Goal: Communication & Community: Connect with others

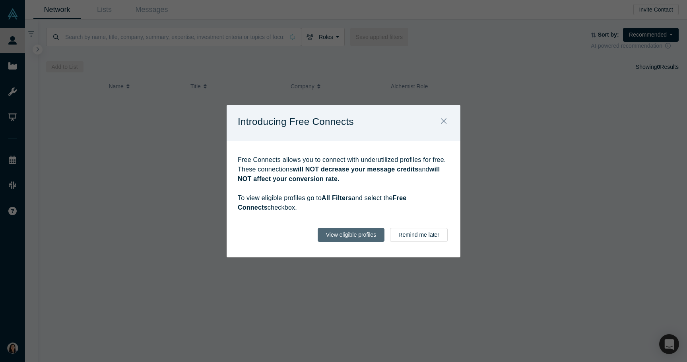
click at [382, 234] on button "View eligible profiles" at bounding box center [351, 235] width 67 height 14
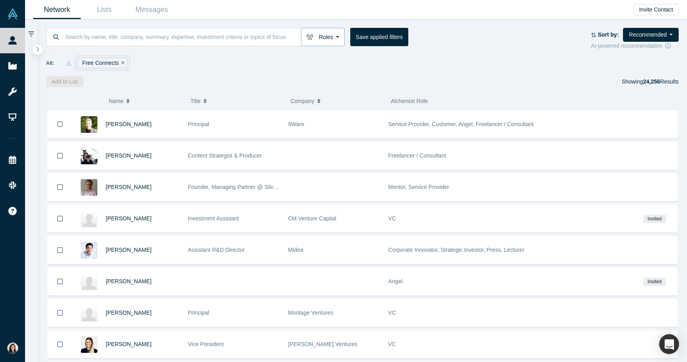
click at [312, 40] on button "Roles" at bounding box center [323, 37] width 44 height 18
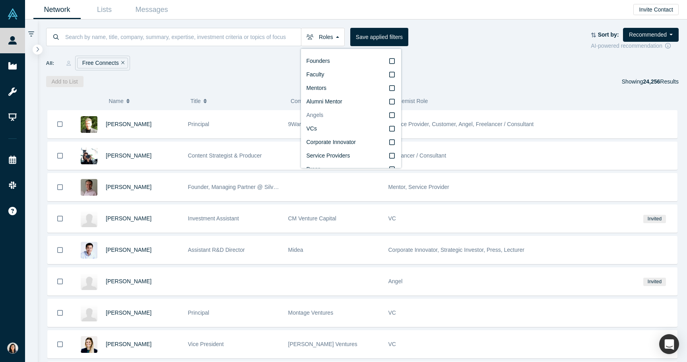
click at [391, 118] on icon at bounding box center [392, 115] width 6 height 6
click at [0, 0] on input "Angels" at bounding box center [0, 0] width 0 height 0
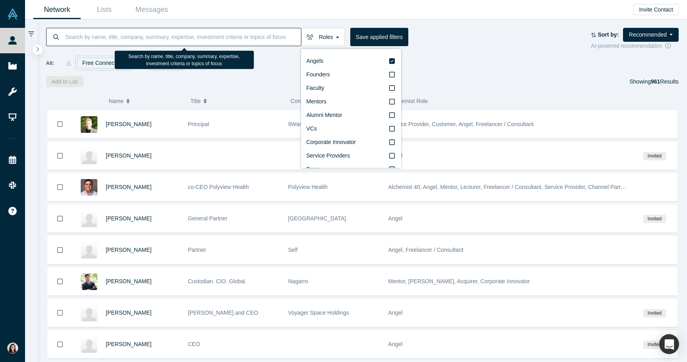
click at [221, 41] on input at bounding box center [182, 36] width 237 height 19
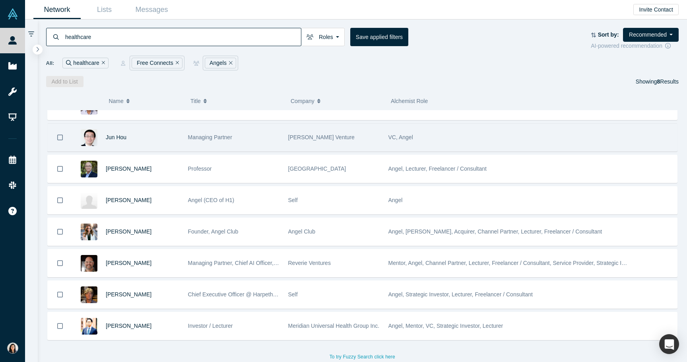
scroll to position [14, 0]
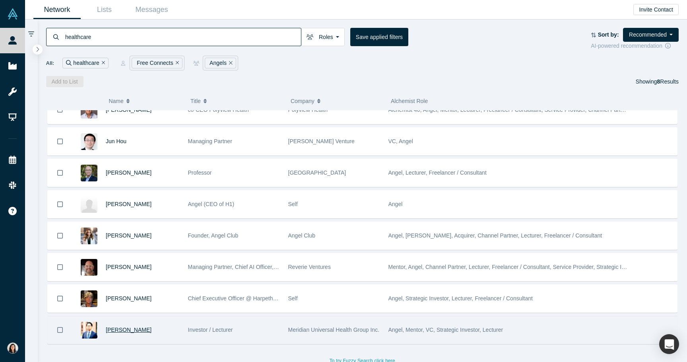
type input "healthcare"
click at [110, 330] on span "[PERSON_NAME]" at bounding box center [129, 329] width 46 height 6
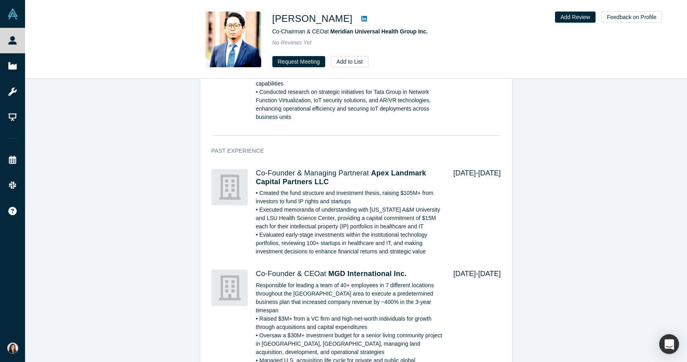
scroll to position [1288, 0]
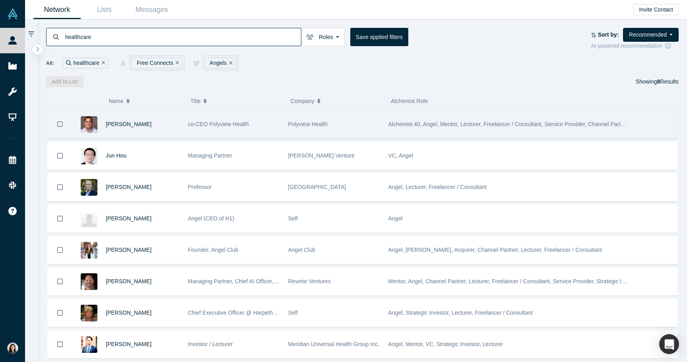
scroll to position [18, 0]
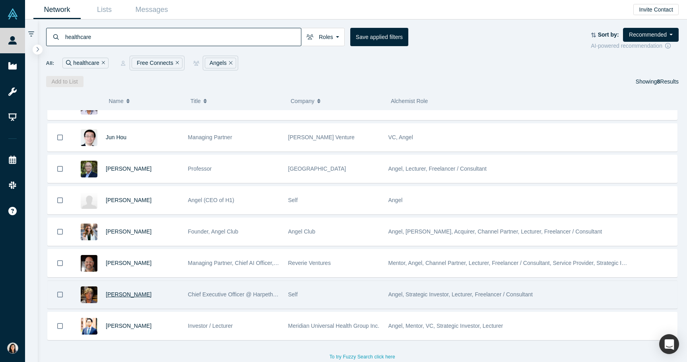
click at [132, 296] on span "[PERSON_NAME]" at bounding box center [129, 294] width 46 height 6
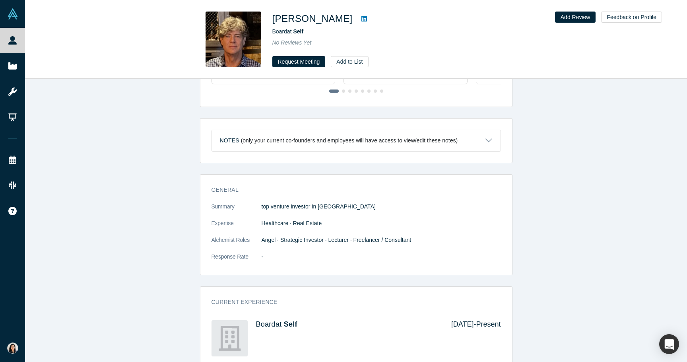
scroll to position [275, 0]
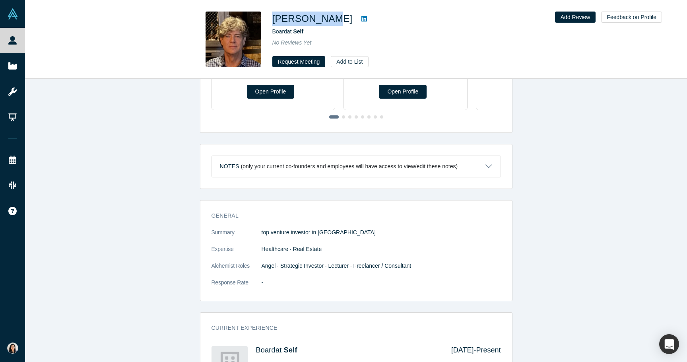
drag, startPoint x: 273, startPoint y: 17, endPoint x: 328, endPoint y: 21, distance: 55.0
click at [328, 21] on h1 "[PERSON_NAME]" at bounding box center [312, 19] width 80 height 14
copy h1 "[PERSON_NAME]"
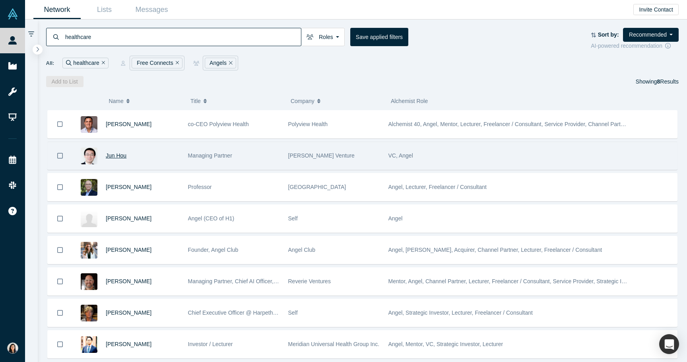
scroll to position [18, 0]
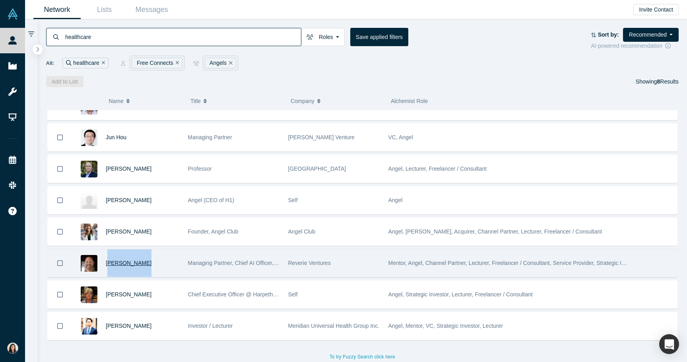
drag, startPoint x: 145, startPoint y: 265, endPoint x: 107, endPoint y: 264, distance: 38.2
click at [107, 264] on div "[PERSON_NAME]" at bounding box center [143, 262] width 74 height 27
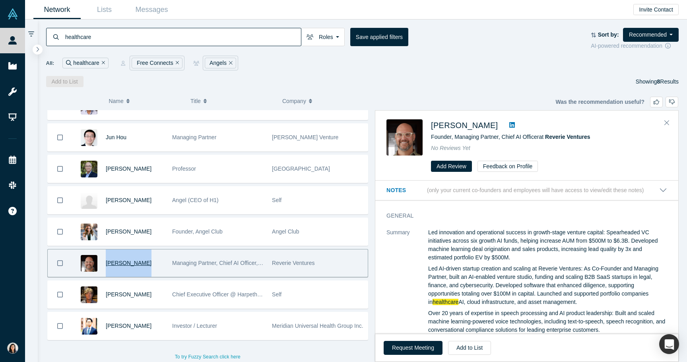
drag, startPoint x: 145, startPoint y: 267, endPoint x: 106, endPoint y: 263, distance: 38.8
click at [106, 263] on div "[PERSON_NAME]" at bounding box center [135, 262] width 58 height 27
drag, startPoint x: 105, startPoint y: 267, endPoint x: 141, endPoint y: 266, distance: 36.6
click at [141, 266] on div "[PERSON_NAME]" at bounding box center [117, 262] width 91 height 27
drag, startPoint x: 486, startPoint y: 126, endPoint x: 432, endPoint y: 127, distance: 54.5
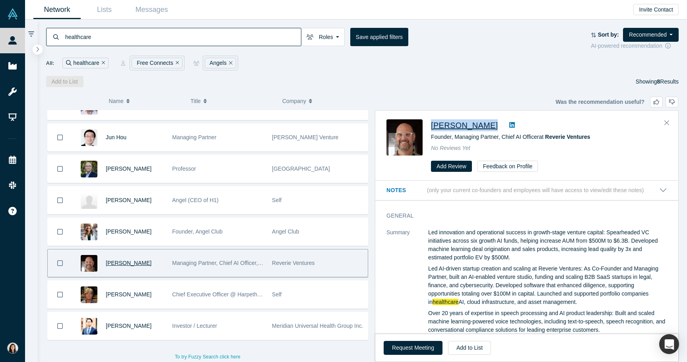
click at [432, 127] on div "[PERSON_NAME]" at bounding box center [549, 125] width 236 height 12
copy div "[PERSON_NAME]"
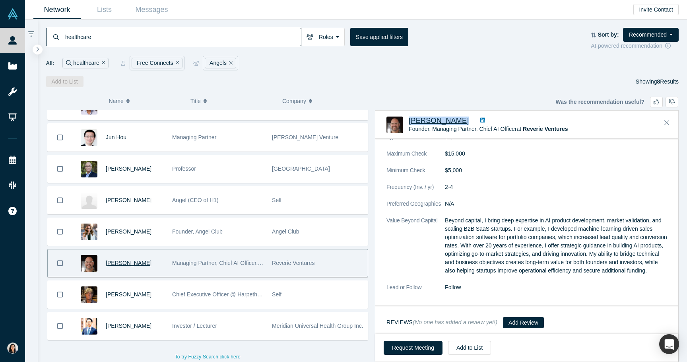
scroll to position [768, 0]
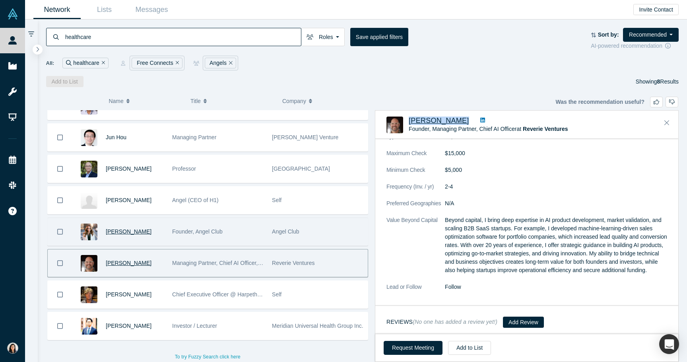
click at [136, 231] on span "[PERSON_NAME]" at bounding box center [129, 231] width 46 height 6
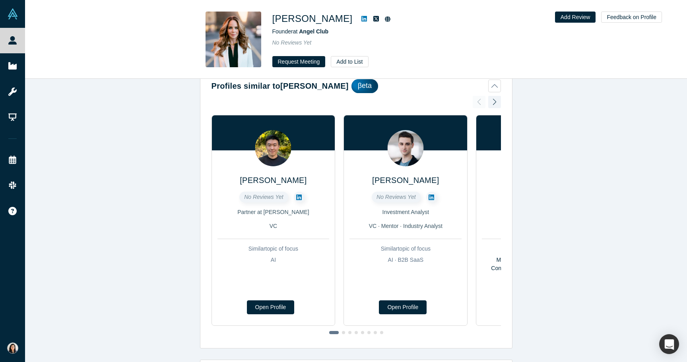
scroll to position [30, 0]
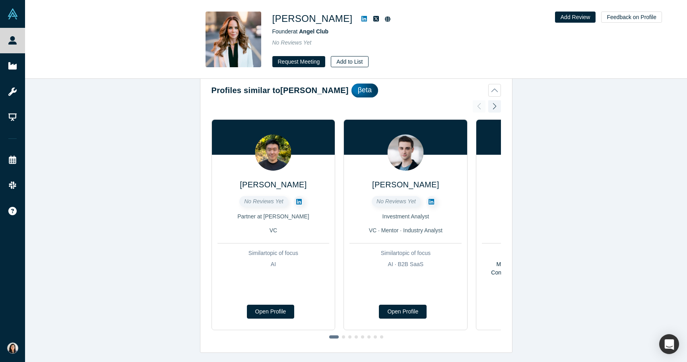
click at [339, 58] on button "Add to List" at bounding box center [349, 61] width 37 height 11
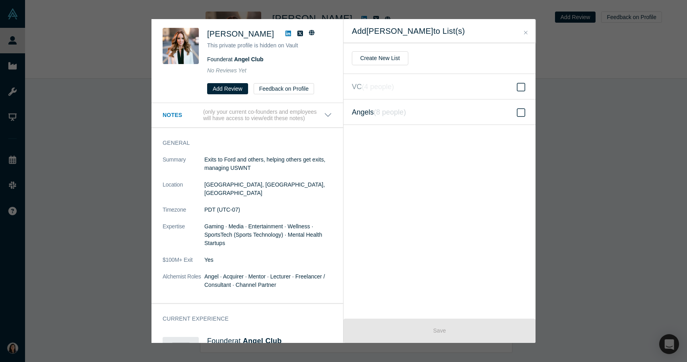
click at [516, 112] on span at bounding box center [521, 113] width 12 height 10
click at [0, 0] on input "Angels ( 8 people )" at bounding box center [0, 0] width 0 height 0
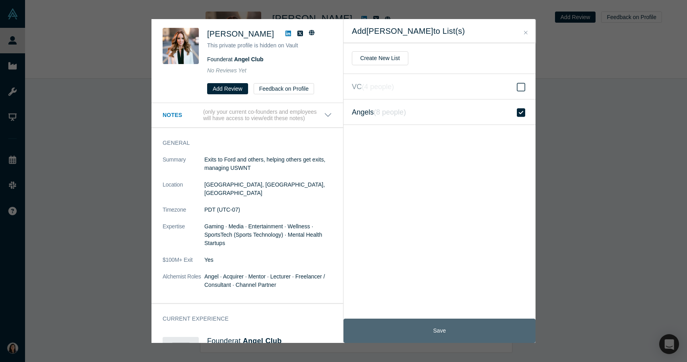
click at [425, 327] on button "Save" at bounding box center [439, 330] width 192 height 24
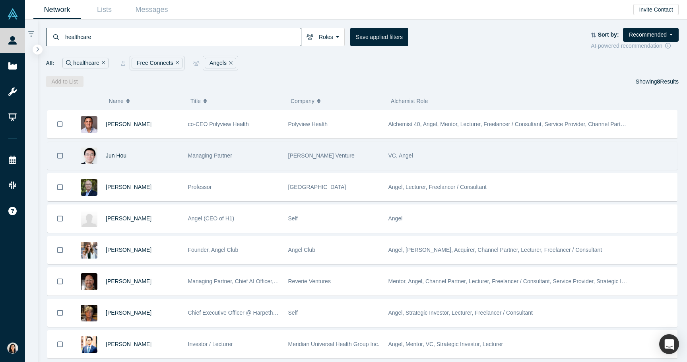
scroll to position [18, 0]
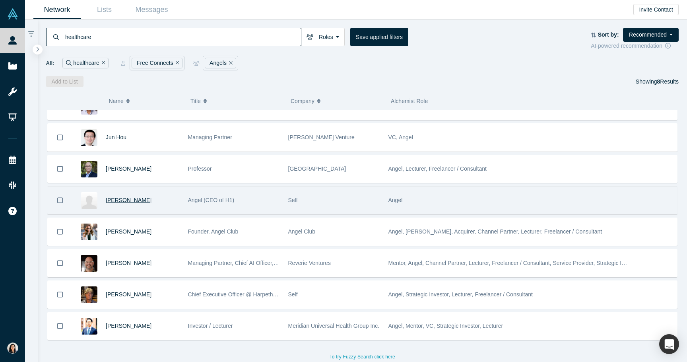
click at [127, 198] on span "[PERSON_NAME]" at bounding box center [129, 200] width 46 height 6
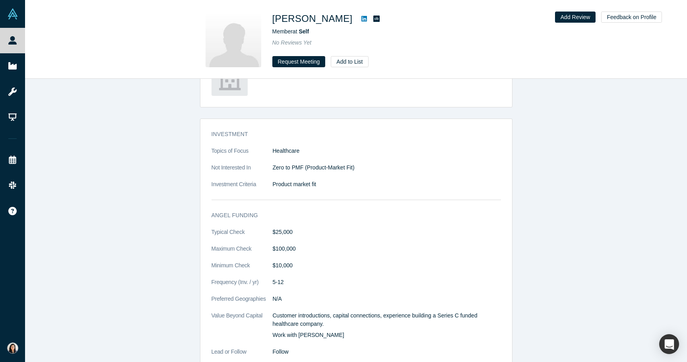
scroll to position [605, 0]
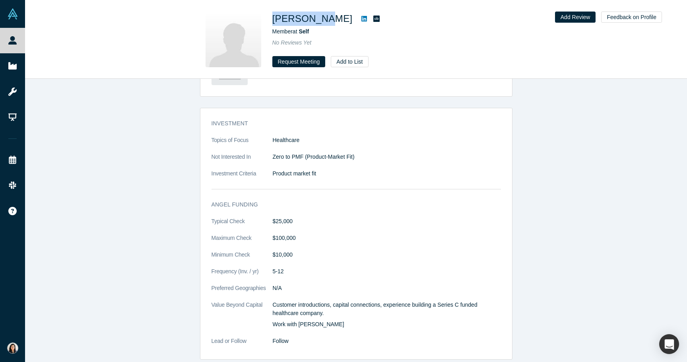
drag, startPoint x: 273, startPoint y: 20, endPoint x: 312, endPoint y: 21, distance: 39.0
click at [312, 21] on h1 "[PERSON_NAME]" at bounding box center [312, 19] width 80 height 14
copy h1 "[PERSON_NAME]"
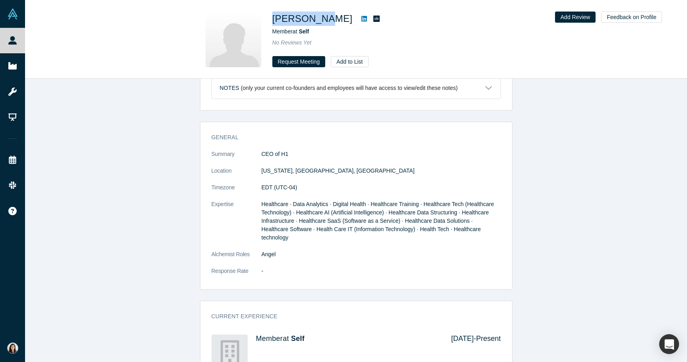
scroll to position [320, 0]
click at [347, 63] on button "Add to List" at bounding box center [349, 61] width 37 height 11
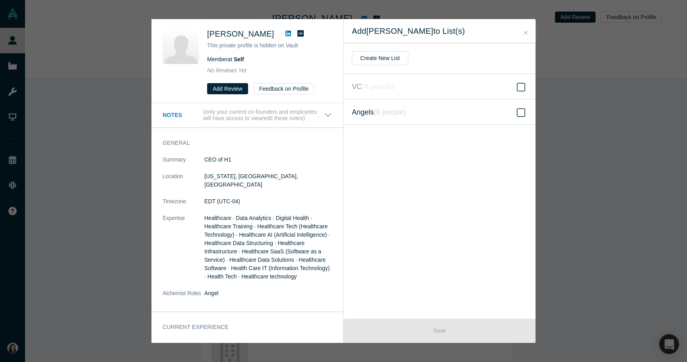
click at [477, 111] on label "Angels ( 9 people )" at bounding box center [439, 111] width 192 height 25
click at [0, 0] on input "Angels ( 9 people )" at bounding box center [0, 0] width 0 height 0
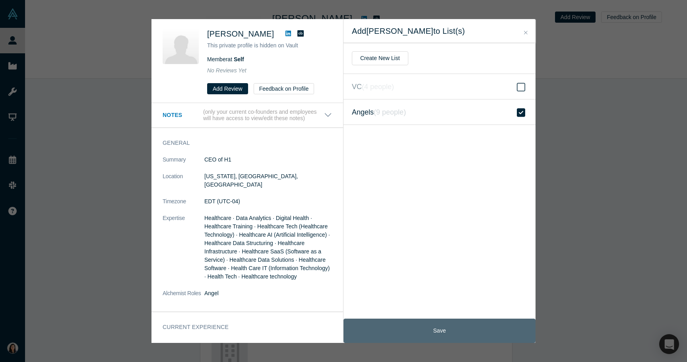
click at [430, 323] on button "Save" at bounding box center [439, 330] width 192 height 24
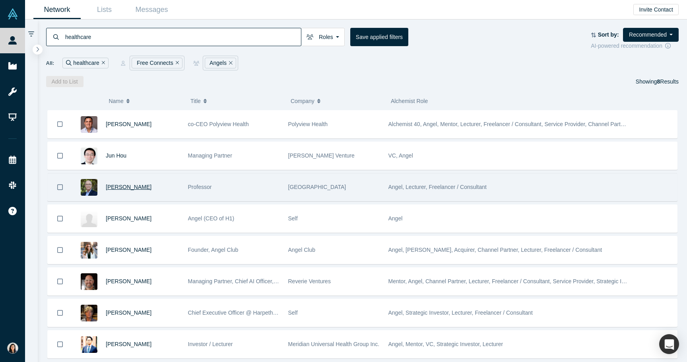
click at [132, 184] on span "[PERSON_NAME]" at bounding box center [129, 187] width 46 height 6
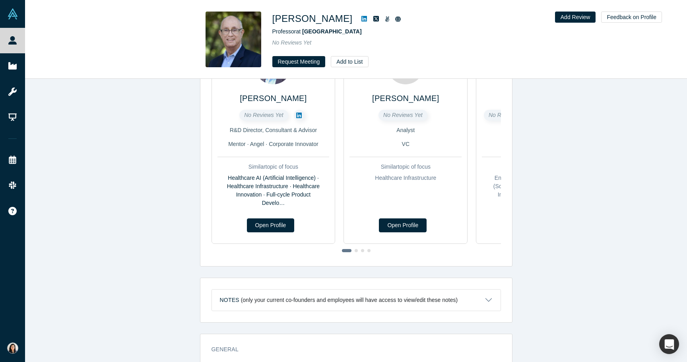
scroll to position [47, 0]
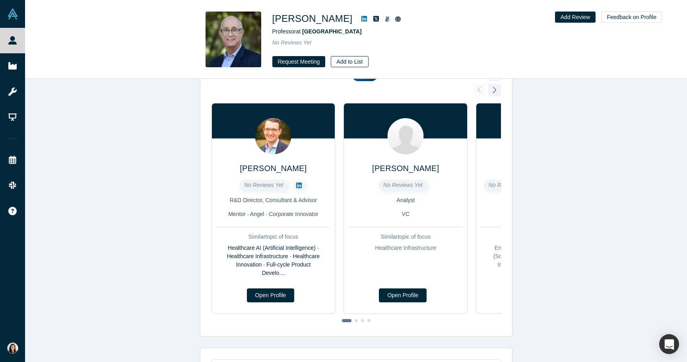
click at [342, 63] on button "Add to List" at bounding box center [349, 61] width 37 height 11
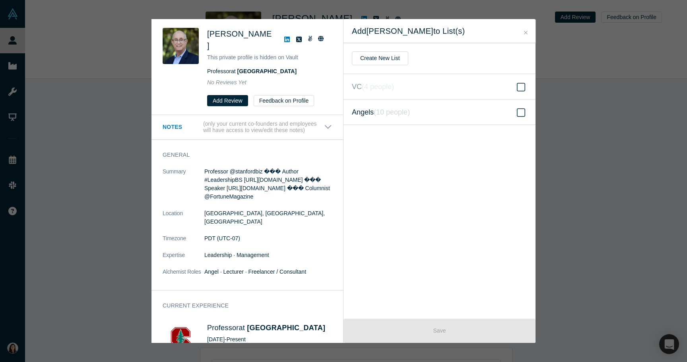
click at [411, 114] on label "Angels ( 10 people )" at bounding box center [439, 111] width 192 height 25
click at [0, 0] on input "Angels ( 10 people )" at bounding box center [0, 0] width 0 height 0
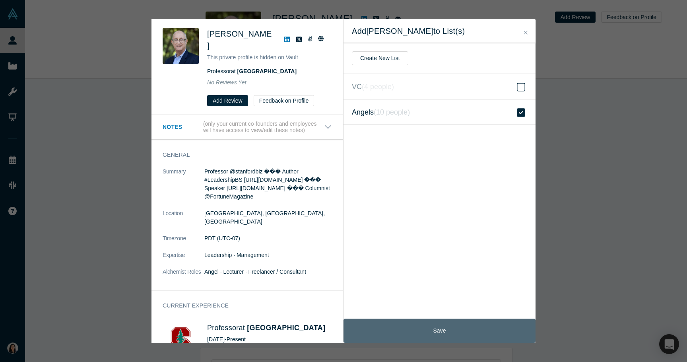
click at [415, 326] on button "Save" at bounding box center [439, 330] width 192 height 24
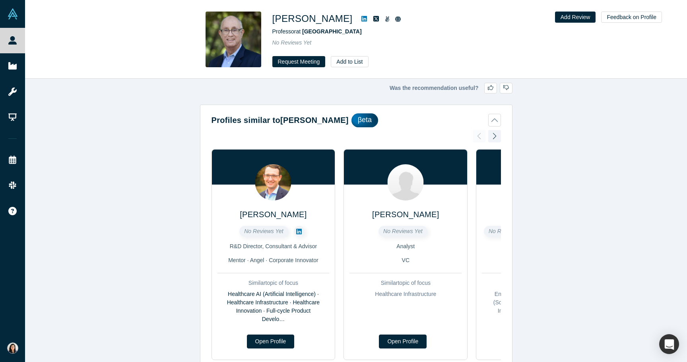
scroll to position [0, 0]
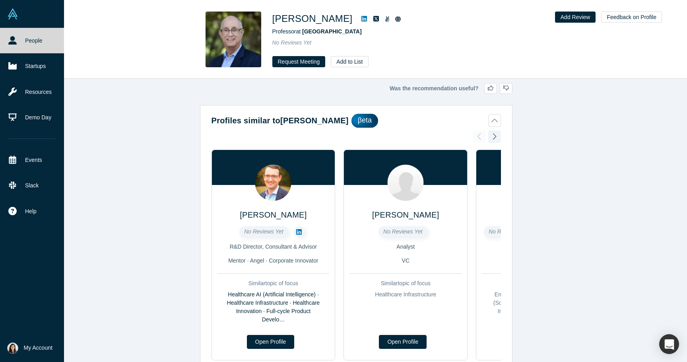
click at [15, 43] on icon at bounding box center [12, 40] width 8 height 8
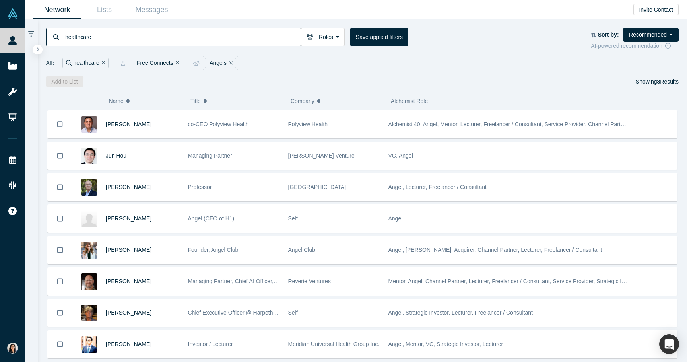
click at [177, 62] on icon "Remove Filter" at bounding box center [178, 63] width 4 height 6
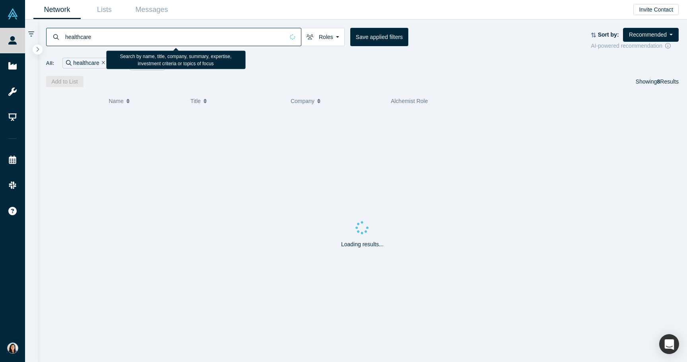
click at [187, 35] on input "healthcare" at bounding box center [174, 36] width 220 height 19
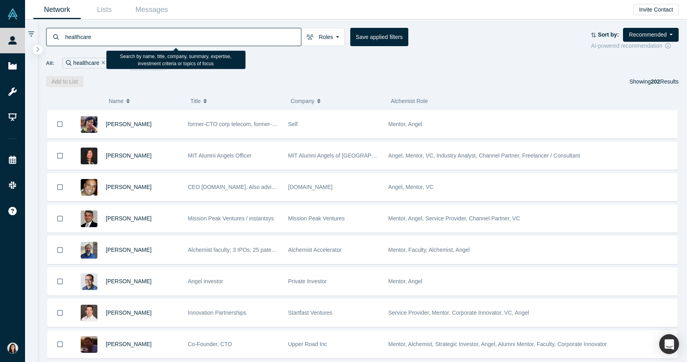
click at [187, 35] on input "healthcare" at bounding box center [182, 36] width 237 height 19
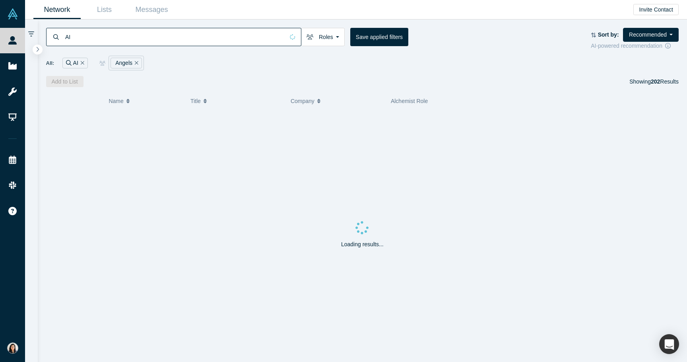
click at [280, 60] on div "All: AI Angels" at bounding box center [362, 63] width 633 height 15
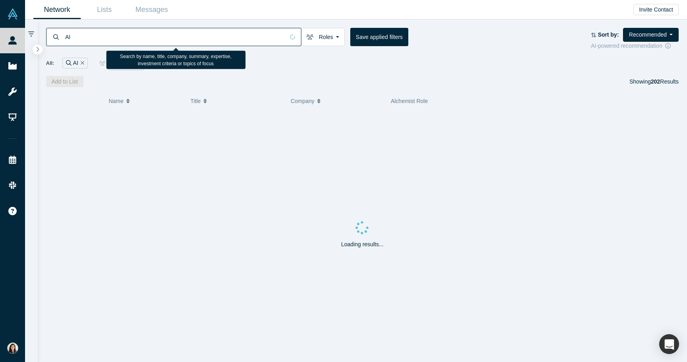
click at [191, 37] on input "AI" at bounding box center [174, 36] width 220 height 19
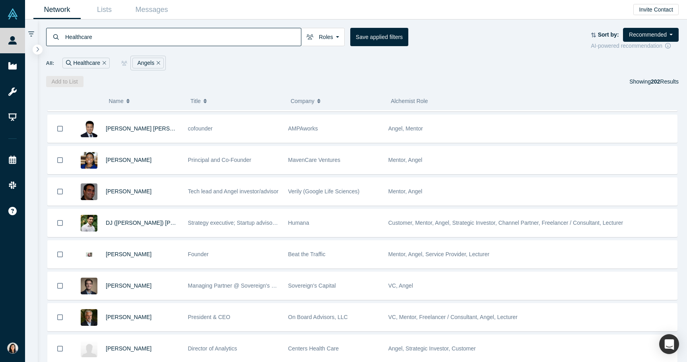
scroll to position [1001, 0]
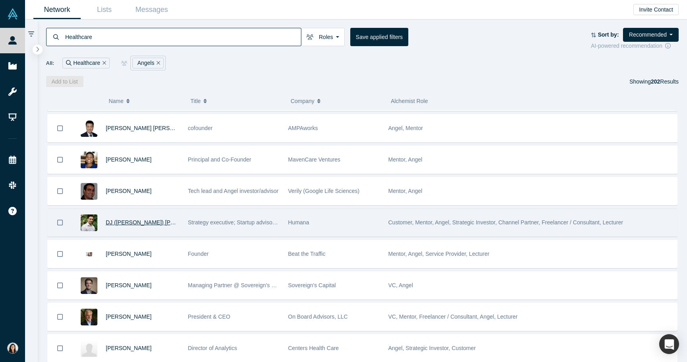
type input "Healthcare"
click at [140, 222] on span "DJ ([PERSON_NAME]) [PERSON_NAME]" at bounding box center [158, 222] width 105 height 6
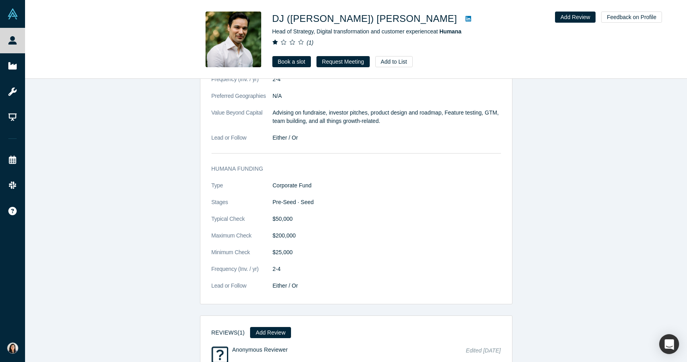
scroll to position [1123, 0]
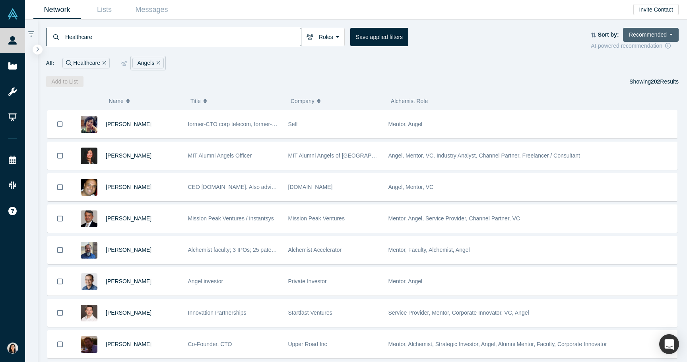
click at [640, 35] on button "Recommended" at bounding box center [651, 35] width 56 height 14
click at [639, 50] on link "Highest Ranking" at bounding box center [642, 53] width 72 height 17
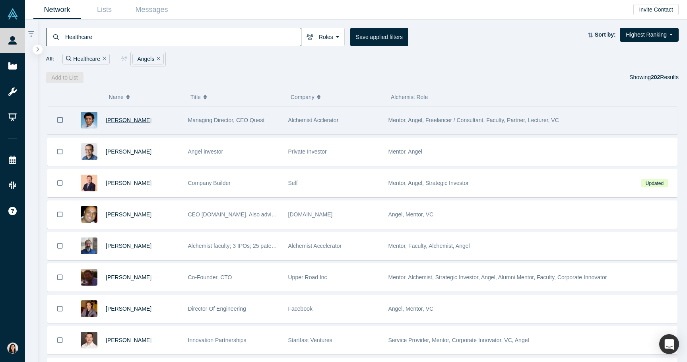
click at [147, 118] on span "[PERSON_NAME]" at bounding box center [129, 120] width 46 height 6
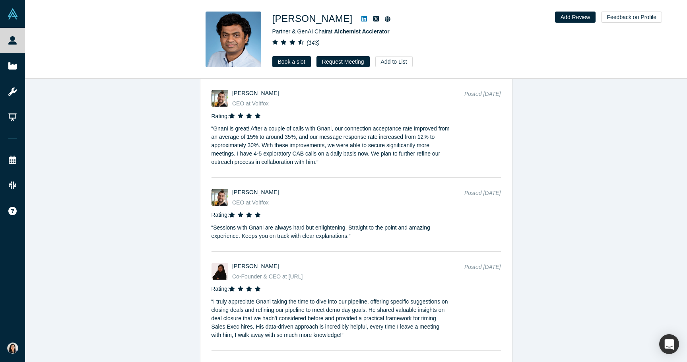
scroll to position [2530, 0]
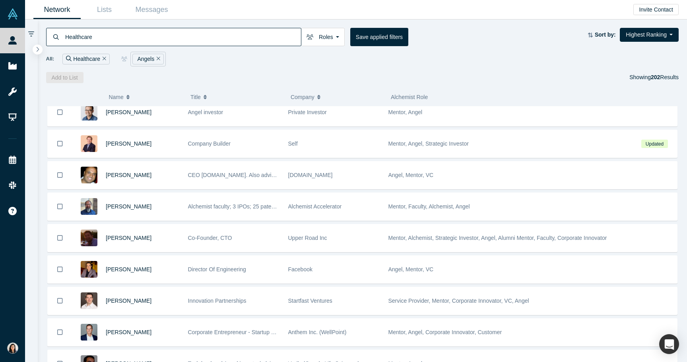
scroll to position [41, 0]
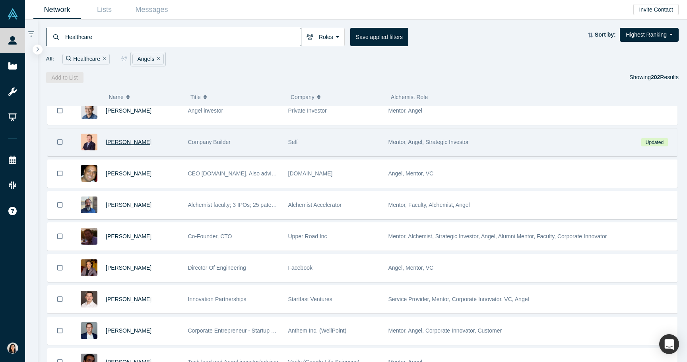
click at [120, 142] on span "[PERSON_NAME]" at bounding box center [129, 142] width 46 height 6
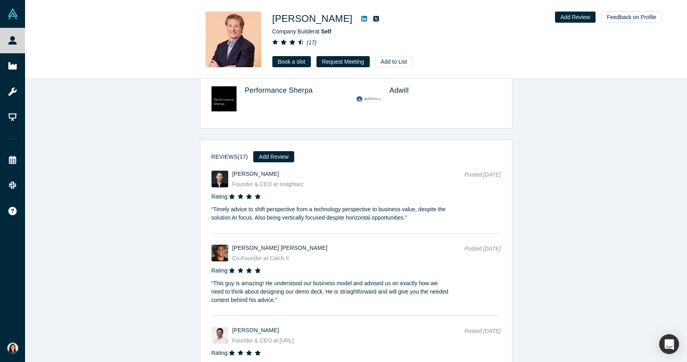
scroll to position [1609, 0]
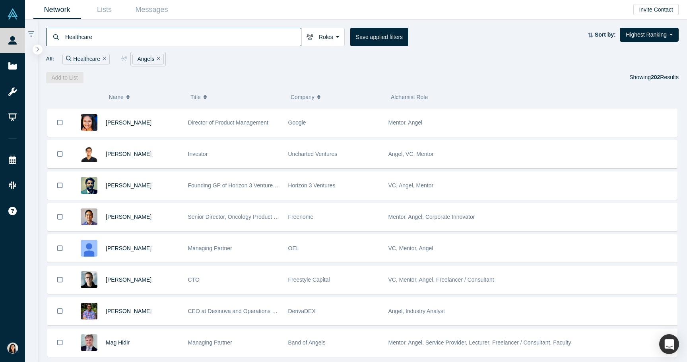
scroll to position [375, 0]
click at [103, 10] on link "Lists" at bounding box center [104, 9] width 47 height 19
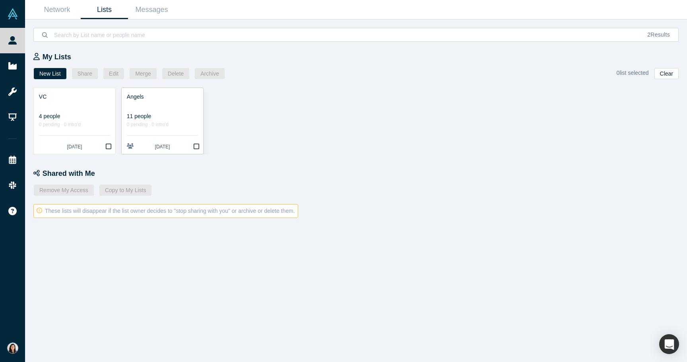
click at [156, 115] on div "11 people" at bounding box center [162, 116] width 71 height 8
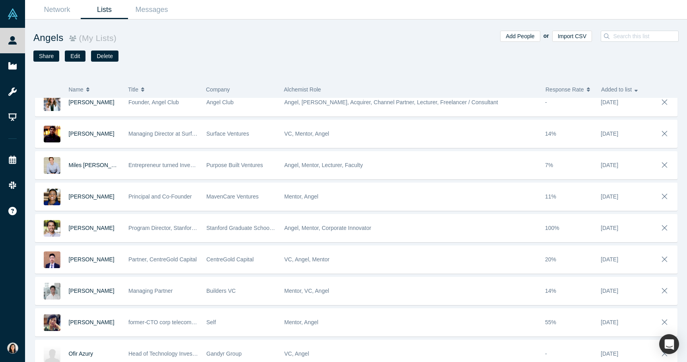
scroll to position [81, 0]
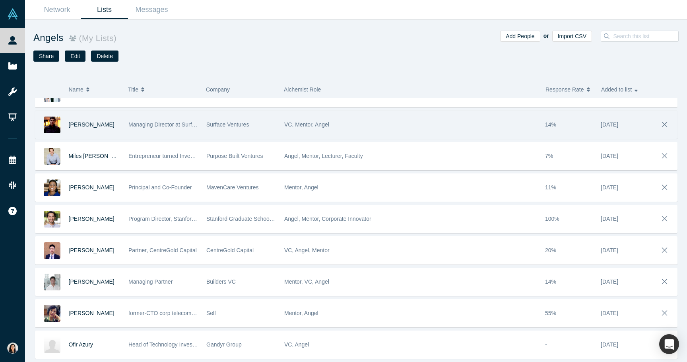
click at [90, 122] on span "[PERSON_NAME]" at bounding box center [92, 124] width 46 height 6
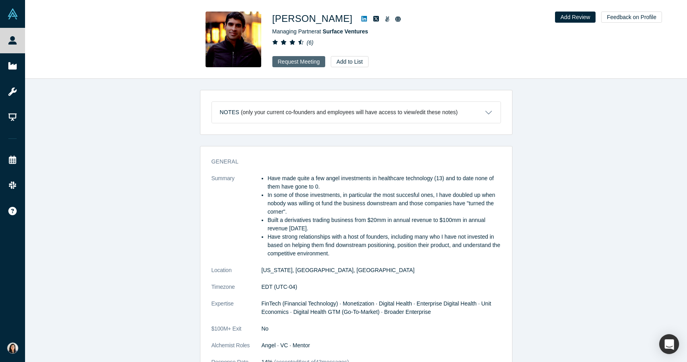
click at [299, 58] on button "Request Meeting" at bounding box center [298, 61] width 53 height 11
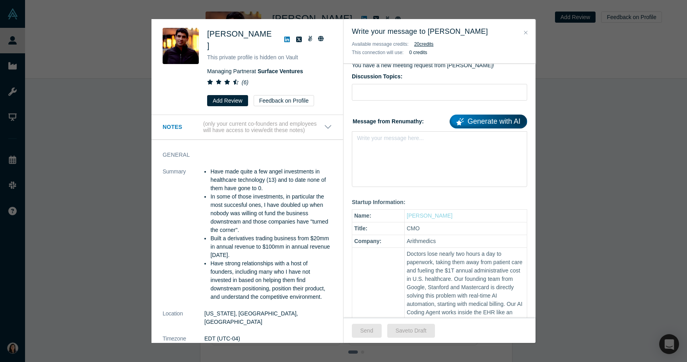
scroll to position [71, 0]
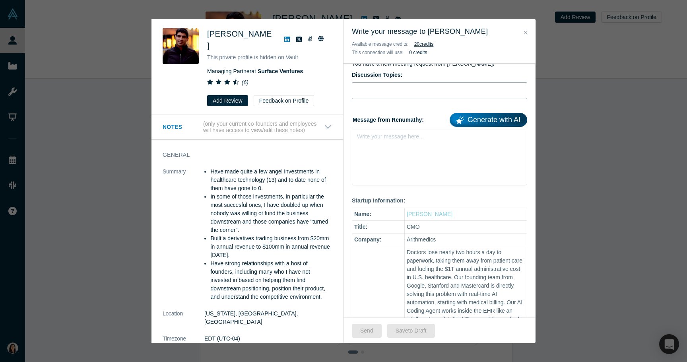
click at [507, 89] on input "text" at bounding box center [439, 90] width 175 height 17
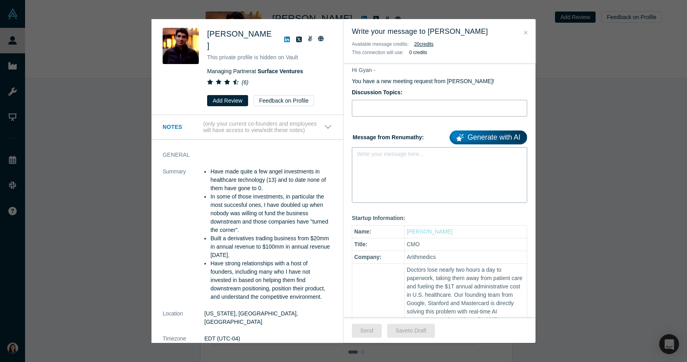
scroll to position [44, 0]
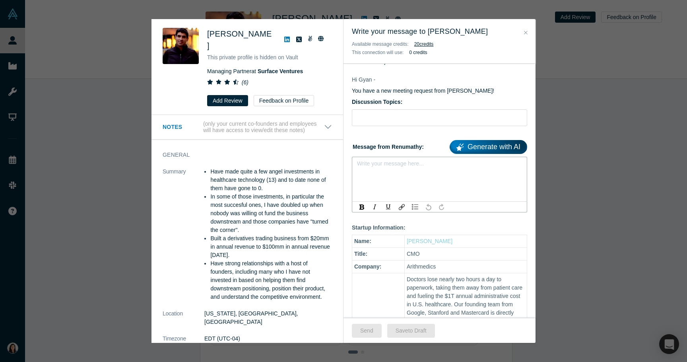
click at [366, 161] on div "rdw-editor" at bounding box center [439, 165] width 165 height 13
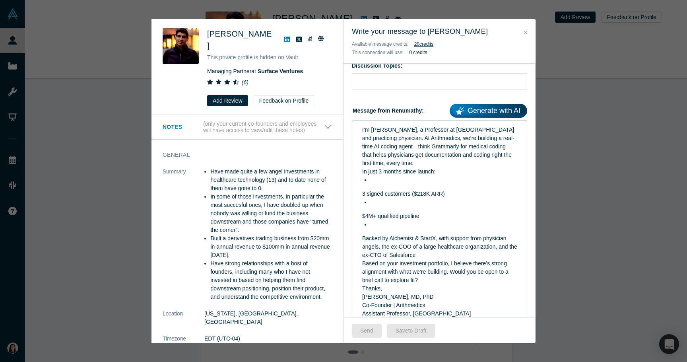
scroll to position [83, 0]
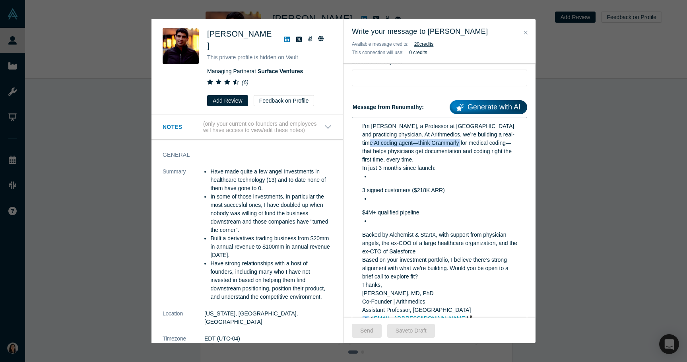
drag, startPoint x: 504, startPoint y: 134, endPoint x: 438, endPoint y: 143, distance: 66.6
click at [438, 143] on span "I’m [PERSON_NAME], a Professor at [GEOGRAPHIC_DATA] and practicing physician. A…" at bounding box center [438, 143] width 153 height 40
click at [362, 187] on span "3 signed customers ($218K ARR)" at bounding box center [403, 190] width 83 height 6
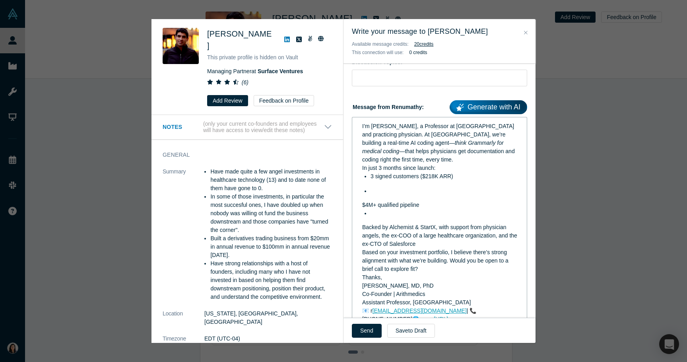
click at [359, 195] on div "I’m [PERSON_NAME], a Professor at [GEOGRAPHIC_DATA] and practicing physician. A…" at bounding box center [439, 223] width 165 height 206
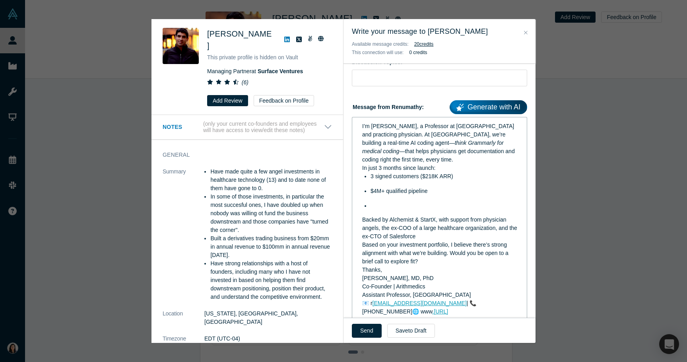
click at [359, 213] on div "I’m [PERSON_NAME], a Professor at [GEOGRAPHIC_DATA] and practicing physician. A…" at bounding box center [439, 219] width 165 height 198
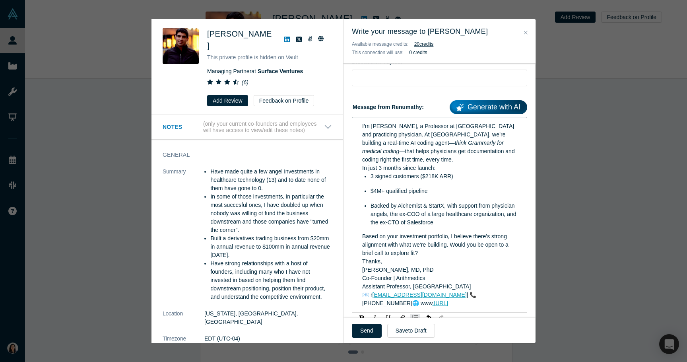
click at [422, 245] on div "Based on your investment portfolio, I believe there’s strong alignment with wha…" at bounding box center [439, 244] width 155 height 25
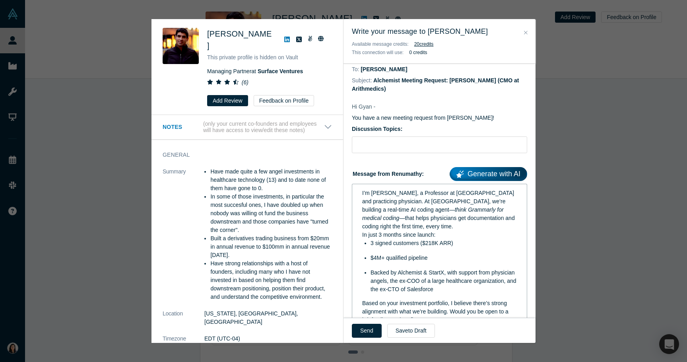
scroll to position [0, 0]
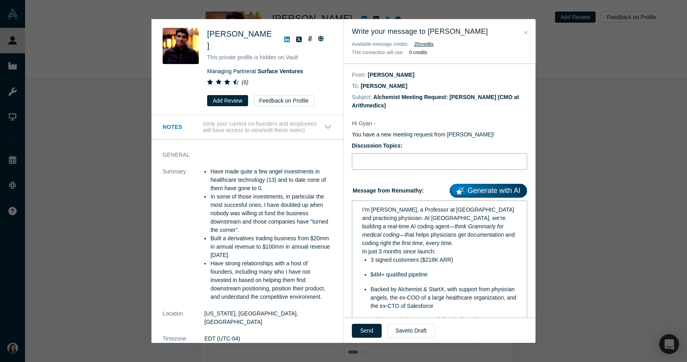
click at [407, 160] on input "text" at bounding box center [439, 161] width 175 height 17
type input "M"
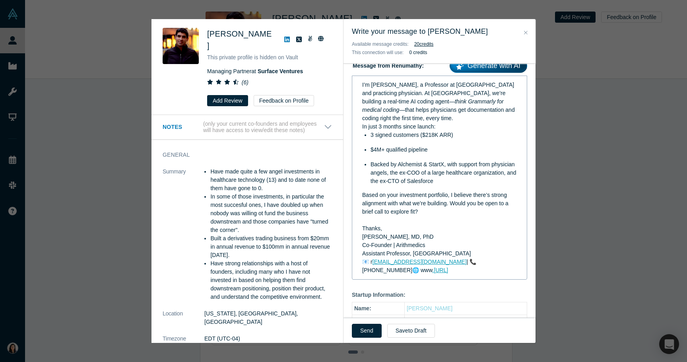
scroll to position [114, 0]
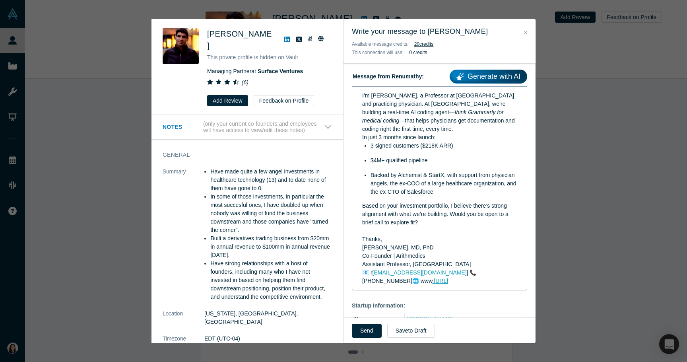
type input "Intro Meeting"
drag, startPoint x: 421, startPoint y: 273, endPoint x: 353, endPoint y: 116, distance: 170.7
click at [353, 116] on div "I’m [PERSON_NAME], a Professor at [GEOGRAPHIC_DATA] and practicing physician. A…" at bounding box center [439, 188] width 175 height 204
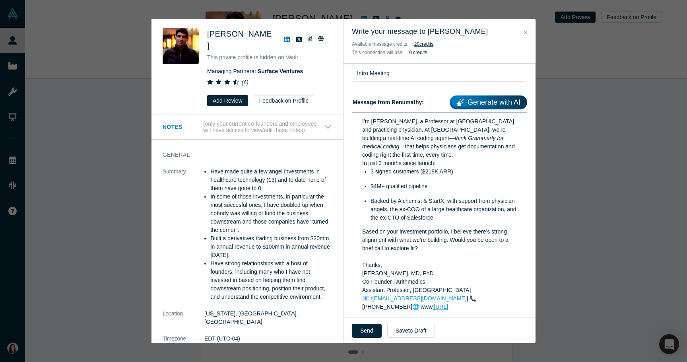
scroll to position [84, 0]
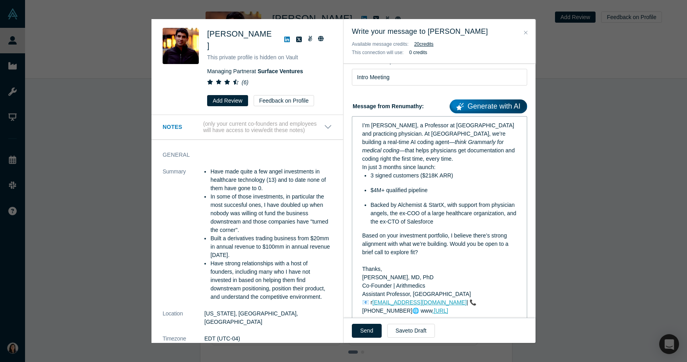
click at [359, 126] on div "I’m [PERSON_NAME], a Professor at [GEOGRAPHIC_DATA] and practicing physician. A…" at bounding box center [439, 218] width 165 height 198
copy div "I’m [PERSON_NAME], a Professor at [GEOGRAPHIC_DATA] and practicing physician. A…"
drag, startPoint x: 384, startPoint y: 126, endPoint x: 383, endPoint y: 167, distance: 41.4
click at [384, 126] on span "I’m [PERSON_NAME], a Professor at [GEOGRAPHIC_DATA] and practicing physician. A…" at bounding box center [438, 133] width 153 height 23
click at [411, 158] on div "I’m [PERSON_NAME], a Professor at [GEOGRAPHIC_DATA] and practicing physician. A…" at bounding box center [439, 142] width 155 height 42
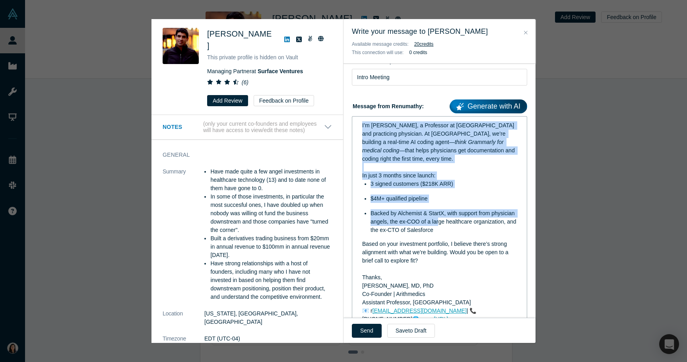
drag, startPoint x: 359, startPoint y: 122, endPoint x: 439, endPoint y: 224, distance: 129.7
click at [439, 224] on div "I’m [PERSON_NAME], a Professor at [GEOGRAPHIC_DATA] and practicing physician. A…" at bounding box center [439, 222] width 165 height 207
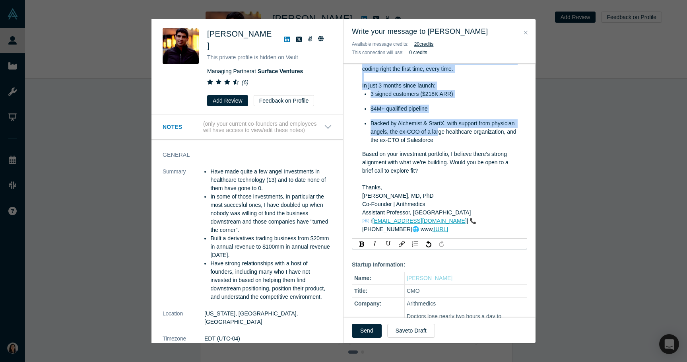
scroll to position [177, 0]
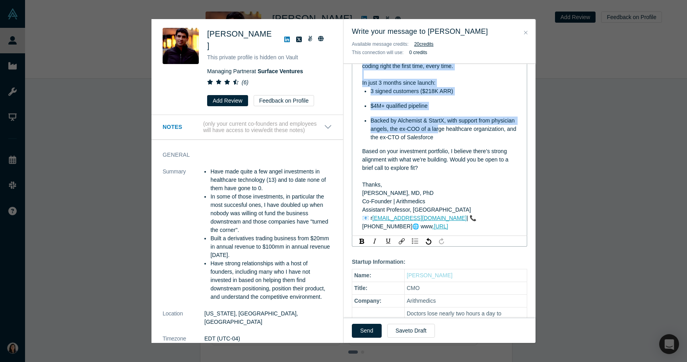
copy div "I’m [PERSON_NAME], a Professor at [GEOGRAPHIC_DATA] and practicing physician. A…"
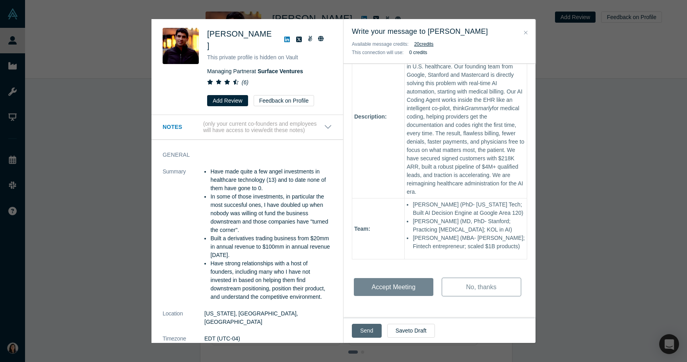
scroll to position [438, 0]
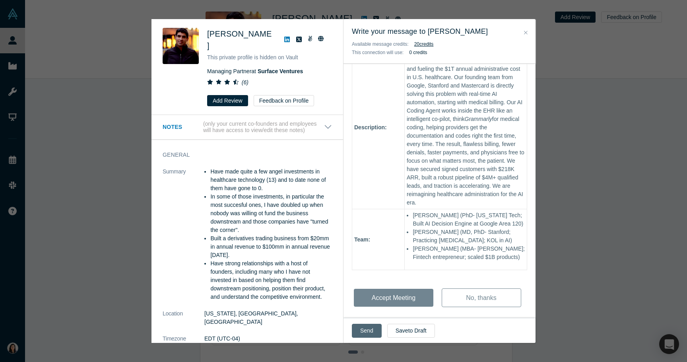
click at [368, 330] on button "Send" at bounding box center [367, 331] width 30 height 14
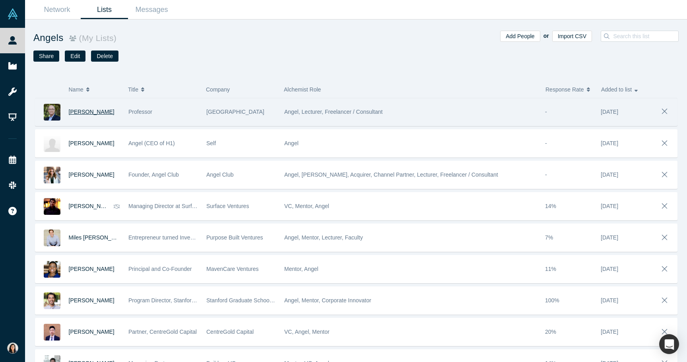
click at [89, 112] on span "[PERSON_NAME]" at bounding box center [92, 112] width 46 height 6
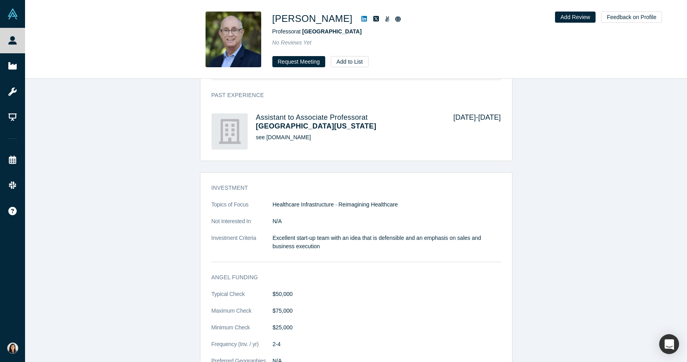
scroll to position [591, 0]
click at [297, 61] on button "Request Meeting" at bounding box center [298, 61] width 53 height 11
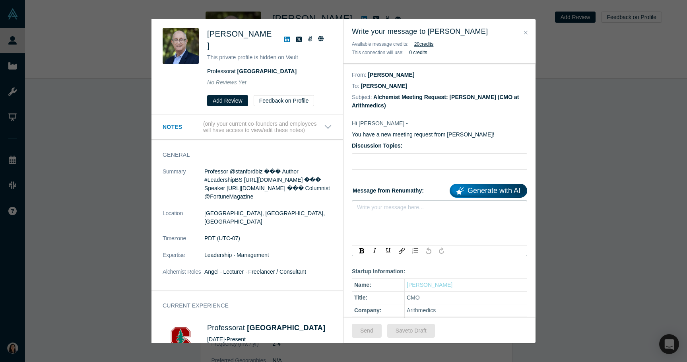
click at [384, 212] on div "rdw-editor" at bounding box center [439, 210] width 155 height 8
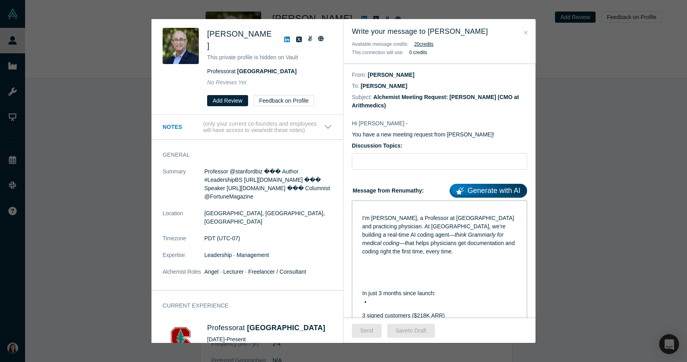
click at [361, 275] on div "I’m [PERSON_NAME], a Professor at [GEOGRAPHIC_DATA] and practicing physician. A…" at bounding box center [439, 368] width 165 height 330
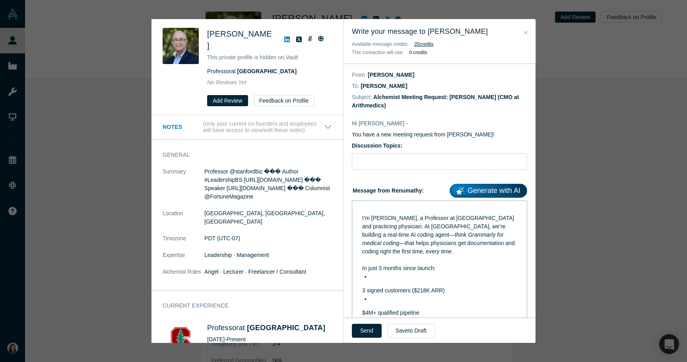
click at [361, 291] on div "I’m [PERSON_NAME], a Professor at [GEOGRAPHIC_DATA] and practicing physician. A…" at bounding box center [439, 355] width 165 height 305
click at [360, 305] on div "I’m [PERSON_NAME], a Professor at [GEOGRAPHIC_DATA] and practicing physician. A…" at bounding box center [439, 352] width 165 height 298
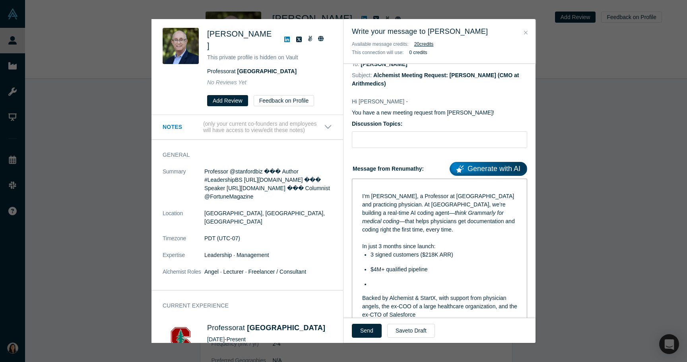
scroll to position [24, 0]
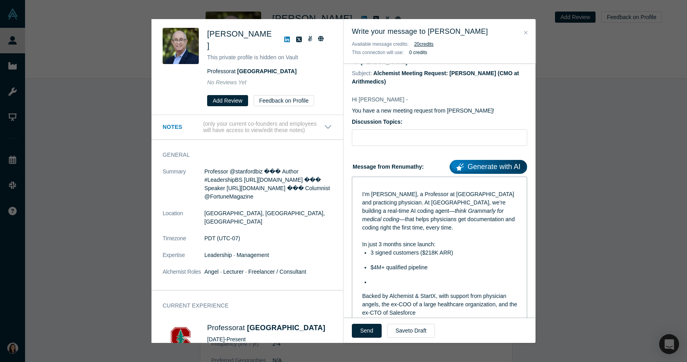
click at [362, 296] on span "Backed by Alchemist & StartX, with support from physician angels, the ex-COO of…" at bounding box center [440, 304] width 157 height 23
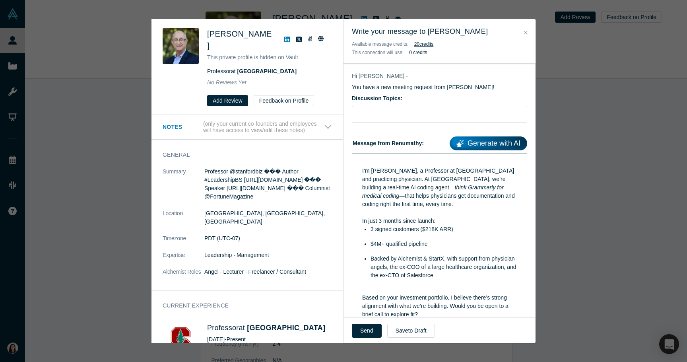
scroll to position [60, 0]
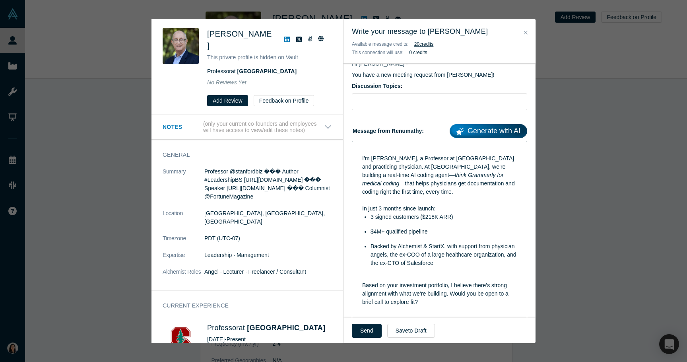
click at [366, 275] on div "rdw-editor" at bounding box center [439, 277] width 155 height 8
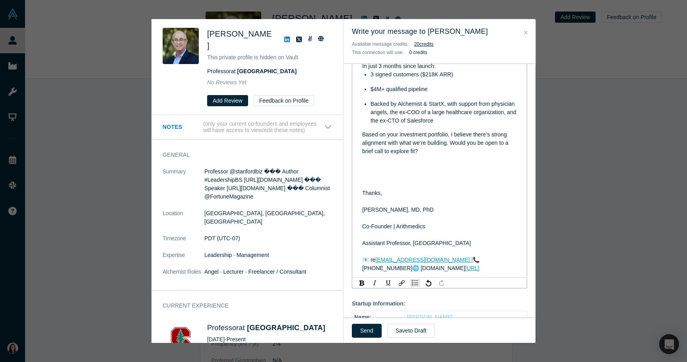
scroll to position [204, 0]
click at [371, 179] on div "rdw-editor" at bounding box center [439, 183] width 155 height 8
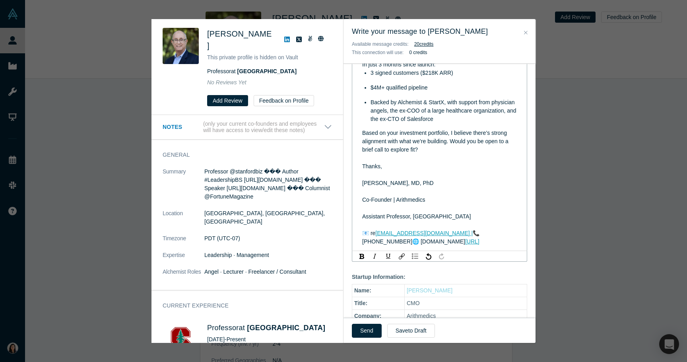
click at [359, 182] on div "I’m [PERSON_NAME], a Professor at [GEOGRAPHIC_DATA] and practicing physician. A…" at bounding box center [439, 124] width 165 height 248
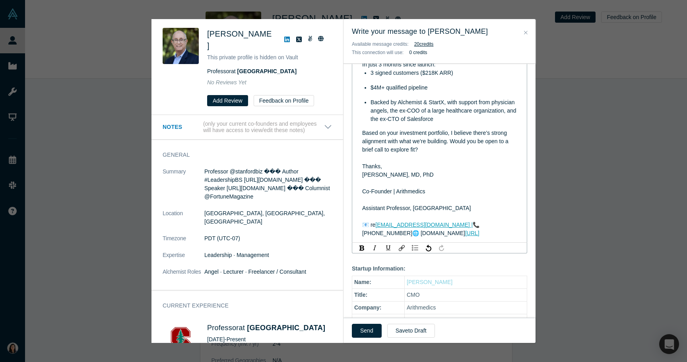
click at [359, 192] on div "I’m [PERSON_NAME], a Professor at [GEOGRAPHIC_DATA] and practicing physician. A…" at bounding box center [439, 120] width 165 height 240
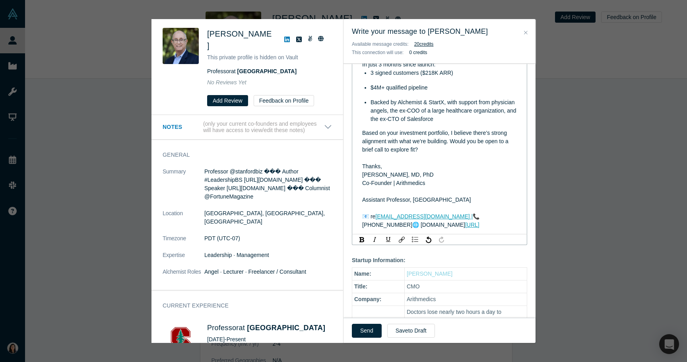
click at [361, 200] on div "I’m [PERSON_NAME], a Professor at [GEOGRAPHIC_DATA] and practicing physician. A…" at bounding box center [439, 116] width 165 height 232
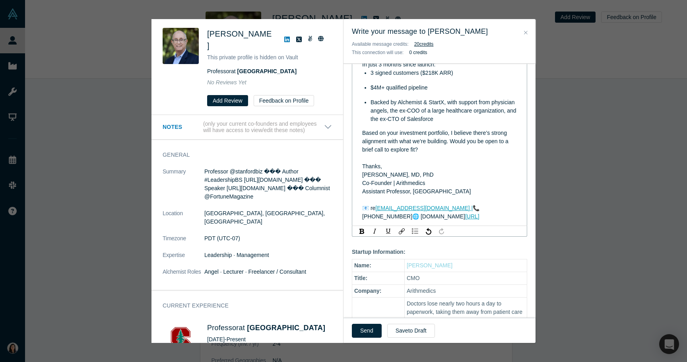
click at [361, 208] on div "I’m [PERSON_NAME], a Professor at [GEOGRAPHIC_DATA] and practicing physician. A…" at bounding box center [439, 111] width 165 height 223
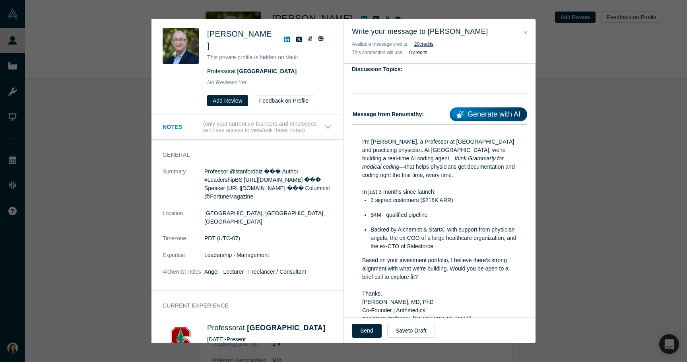
scroll to position [0, 0]
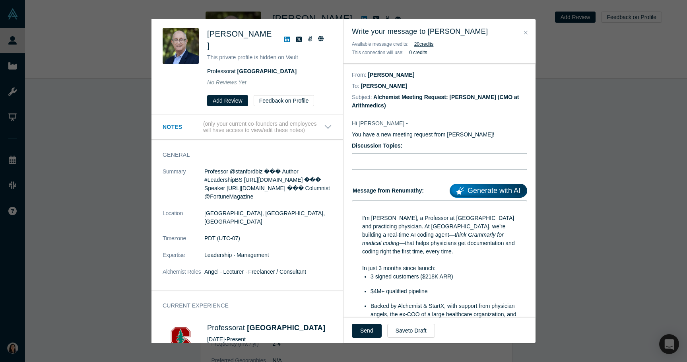
click at [375, 157] on input "text" at bounding box center [439, 161] width 175 height 17
type input "Intro"
click at [368, 335] on button "Send" at bounding box center [367, 331] width 30 height 14
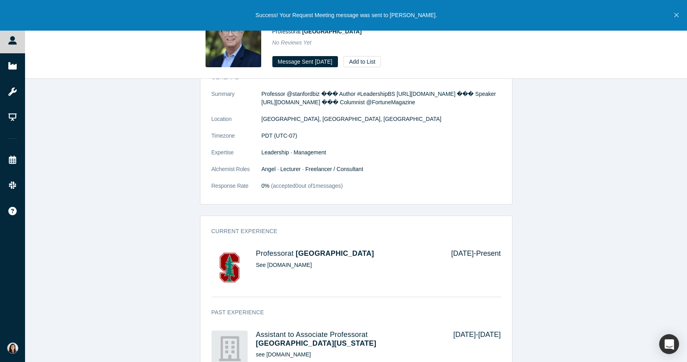
scroll to position [368, 0]
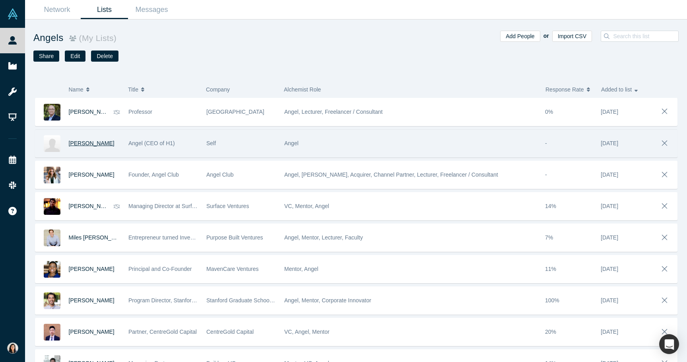
click at [82, 142] on span "[PERSON_NAME]" at bounding box center [92, 143] width 46 height 6
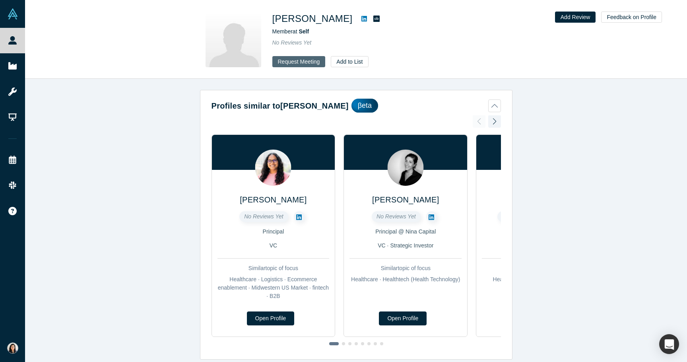
click at [287, 59] on button "Request Meeting" at bounding box center [298, 61] width 53 height 11
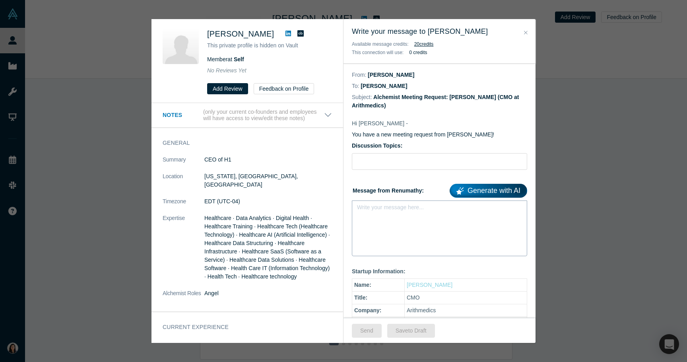
click at [382, 220] on div "Write your message here..." at bounding box center [439, 228] width 175 height 56
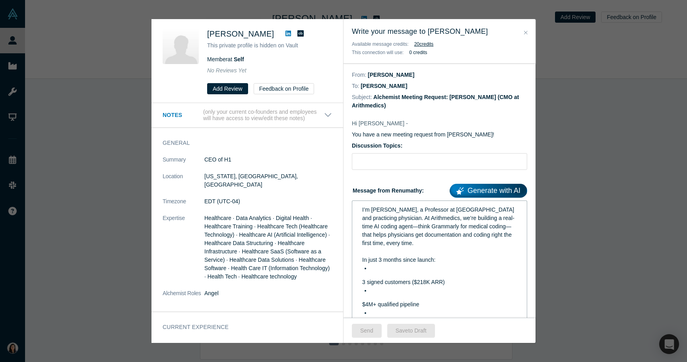
click at [359, 283] on div "I’m [PERSON_NAME], a Professor at [GEOGRAPHIC_DATA] and practicing physician. A…" at bounding box center [439, 322] width 165 height 238
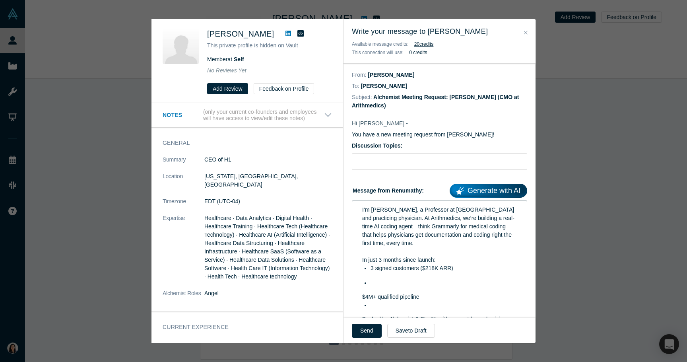
click at [359, 295] on div "I’m [PERSON_NAME], a Professor at [GEOGRAPHIC_DATA] and practicing physician. A…" at bounding box center [439, 318] width 165 height 231
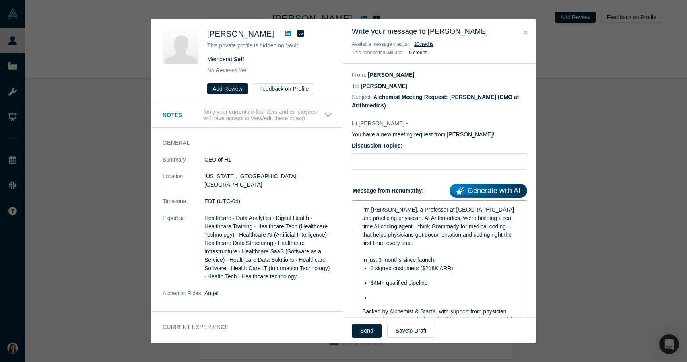
click at [359, 311] on div "I’m [PERSON_NAME], a Professor at [GEOGRAPHIC_DATA] and practicing physician. A…" at bounding box center [439, 314] width 165 height 223
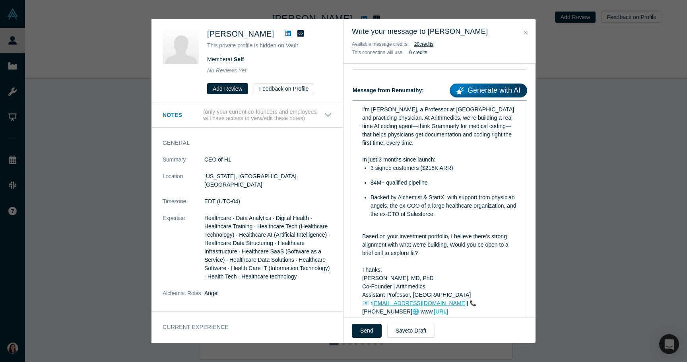
scroll to position [93, 0]
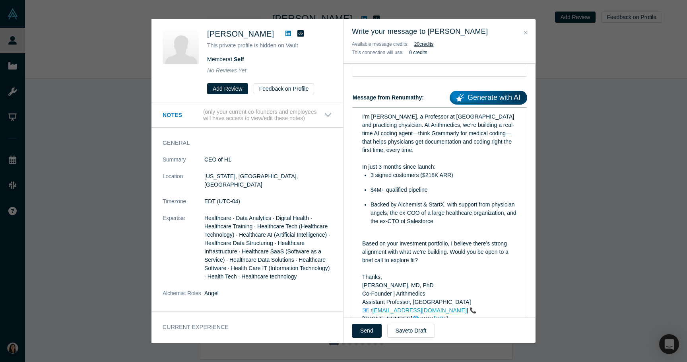
click at [404, 135] on span "I’m [PERSON_NAME], a Professor at [GEOGRAPHIC_DATA] and practicing physician. A…" at bounding box center [438, 133] width 153 height 40
click at [497, 134] on span "I’m [PERSON_NAME], a Professor at [GEOGRAPHIC_DATA] and practicing physician. A…" at bounding box center [438, 133] width 153 height 40
click at [403, 134] on span "I’m [PERSON_NAME], a Professor at [GEOGRAPHIC_DATA] and practicing physician. A…" at bounding box center [439, 133] width 155 height 40
click at [436, 154] on div "rdw-editor" at bounding box center [439, 158] width 155 height 8
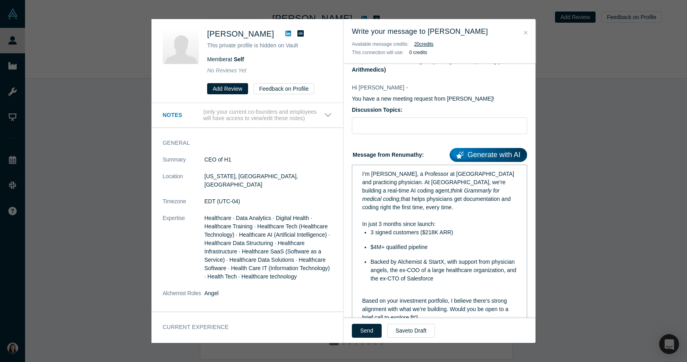
scroll to position [15, 0]
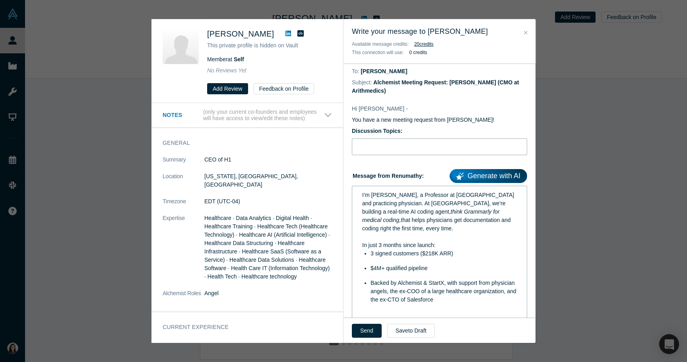
click at [373, 148] on input "text" at bounding box center [439, 146] width 175 height 17
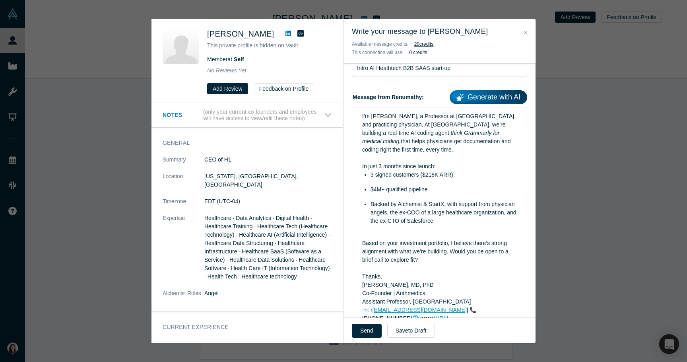
scroll to position [91, 0]
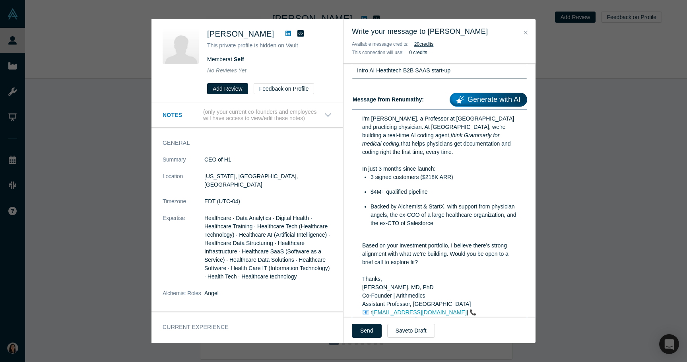
type input "Intro AI Heathtech B2B SAAS start-up"
click at [373, 235] on div "rdw-editor" at bounding box center [439, 237] width 155 height 8
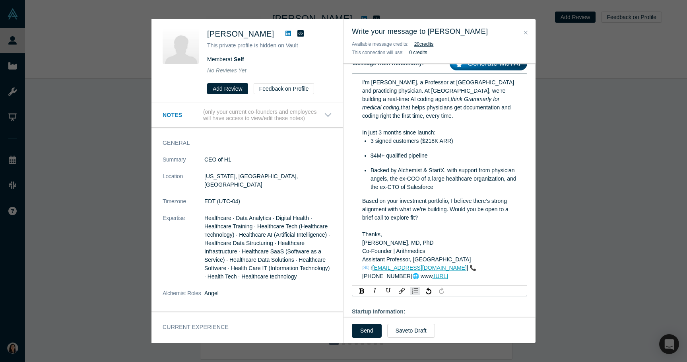
scroll to position [133, 0]
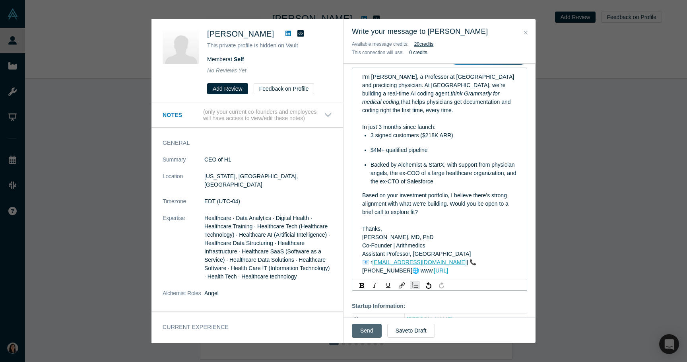
click at [361, 328] on button "Send" at bounding box center [367, 331] width 30 height 14
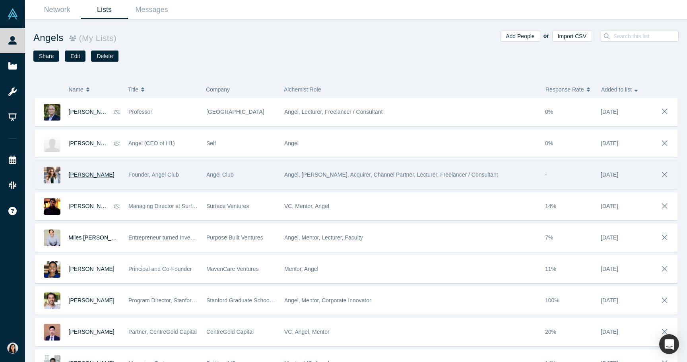
click at [87, 173] on span "[PERSON_NAME]" at bounding box center [92, 174] width 46 height 6
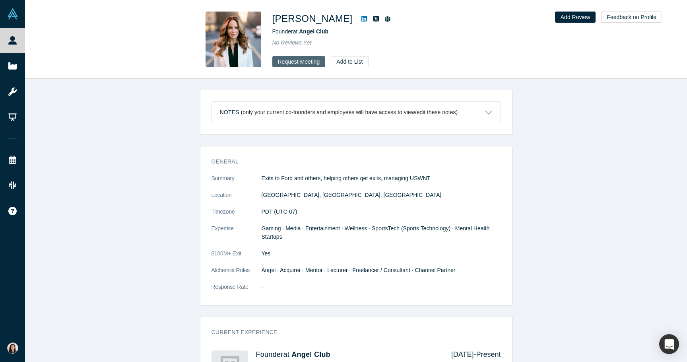
click at [292, 59] on button "Request Meeting" at bounding box center [298, 61] width 53 height 11
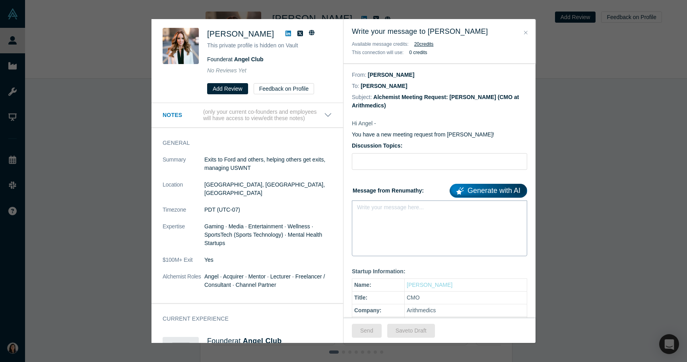
click at [375, 215] on div "rdw-editor" at bounding box center [439, 209] width 165 height 13
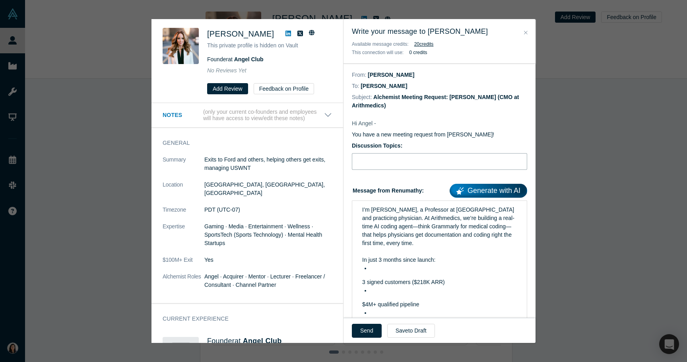
click at [371, 160] on input "text" at bounding box center [439, 161] width 175 height 17
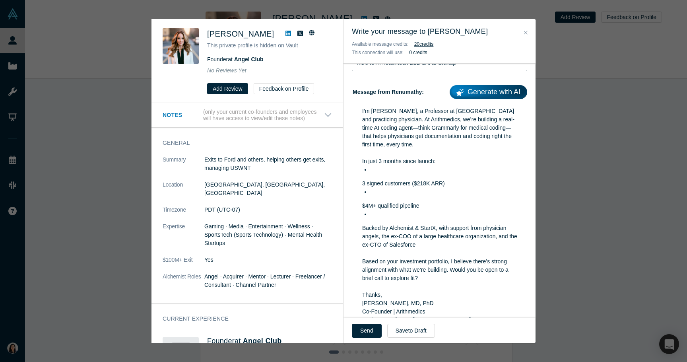
scroll to position [99, 0]
type input "Intro to AI healthtech B2B SAAS Startup"
click at [360, 182] on div "I’m [PERSON_NAME], a Professor at [GEOGRAPHIC_DATA] and practicing physician. A…" at bounding box center [439, 223] width 165 height 238
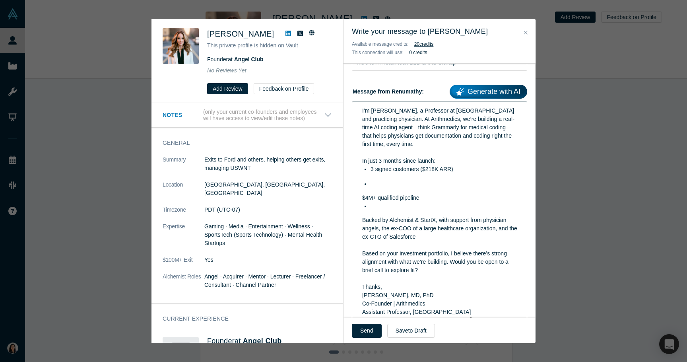
click at [359, 198] on div "I’m [PERSON_NAME], a Professor at [GEOGRAPHIC_DATA] and practicing physician. A…" at bounding box center [439, 219] width 165 height 231
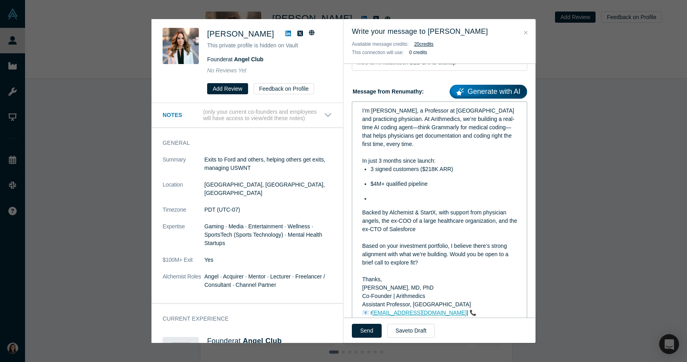
click at [357, 213] on div "I’m [PERSON_NAME], a Professor at [GEOGRAPHIC_DATA] and practicing physician. A…" at bounding box center [439, 215] width 165 height 223
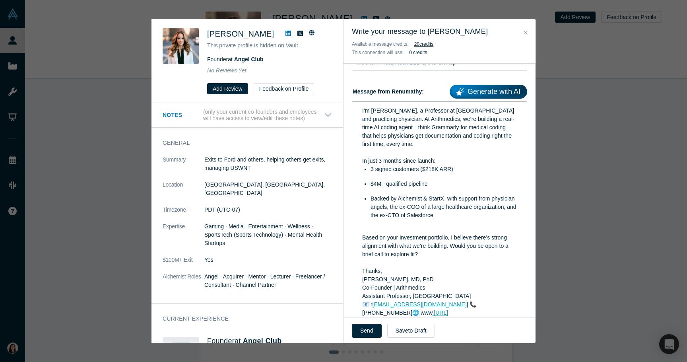
click at [406, 128] on span "I’m [PERSON_NAME], a Professor at [GEOGRAPHIC_DATA] and practicing physician. A…" at bounding box center [438, 127] width 153 height 40
click at [498, 131] on div "I’m [PERSON_NAME], a Professor at [GEOGRAPHIC_DATA] and practicing physician. A…" at bounding box center [439, 128] width 155 height 42
click at [404, 128] on span "I’m [PERSON_NAME], a Professor at [GEOGRAPHIC_DATA] and practicing physician. A…" at bounding box center [439, 127] width 155 height 40
click at [398, 200] on span "Backed by Alchemist & StartX, with support from physician angels, the ex-COO of…" at bounding box center [443, 206] width 147 height 23
click at [389, 228] on div "rdw-editor" at bounding box center [439, 229] width 155 height 8
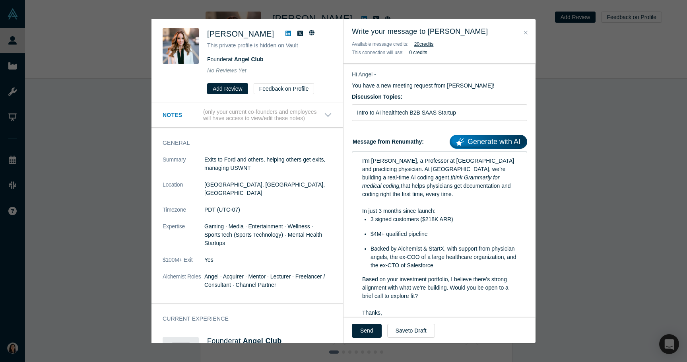
scroll to position [40, 0]
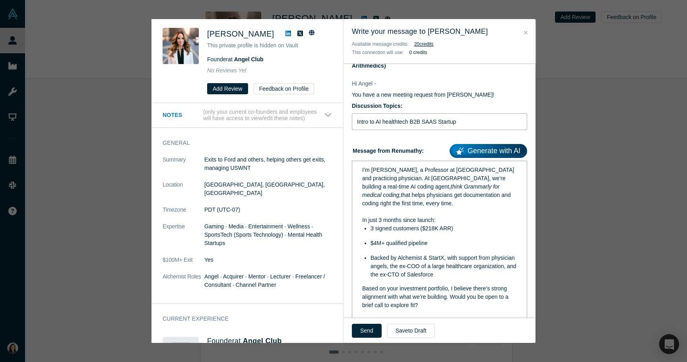
click at [413, 124] on input "Intro to AI healthtech B2B SAAS Startup" at bounding box center [439, 121] width 175 height 17
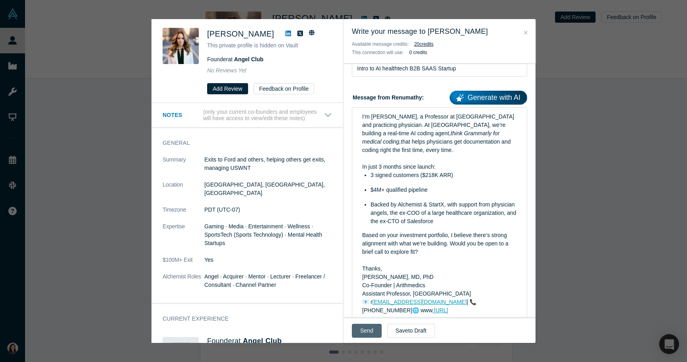
click at [360, 334] on button "Send" at bounding box center [367, 331] width 30 height 14
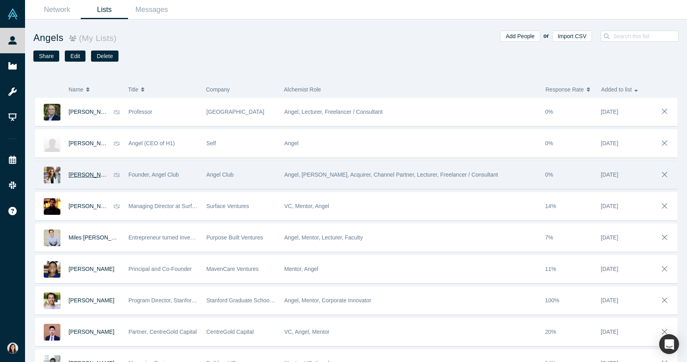
scroll to position [81, 0]
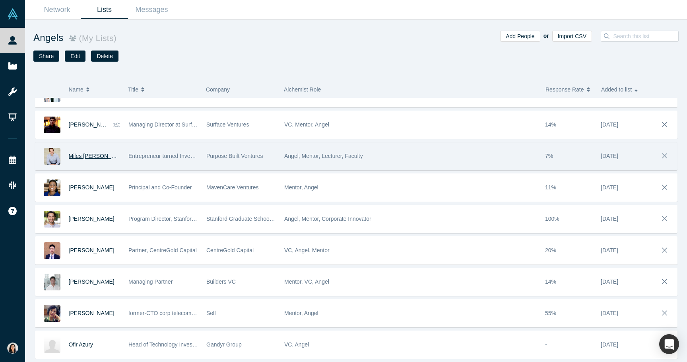
click at [92, 153] on span "Miles [PERSON_NAME]" at bounding box center [99, 156] width 60 height 6
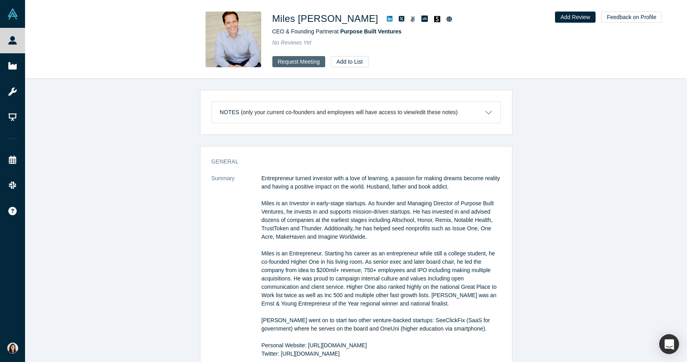
click at [296, 63] on button "Request Meeting" at bounding box center [298, 61] width 53 height 11
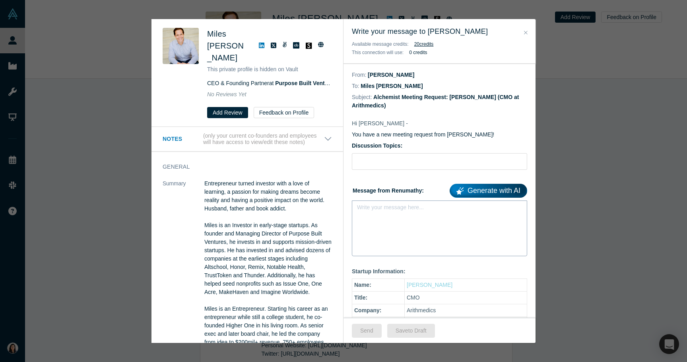
click at [370, 217] on div "Write your message here..." at bounding box center [439, 228] width 175 height 56
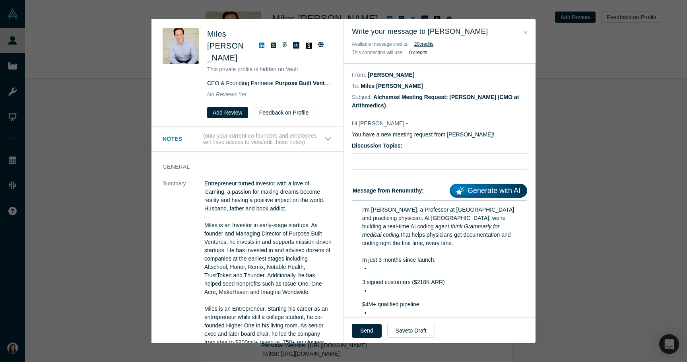
click at [357, 280] on div "I’m [PERSON_NAME], a Professor at [GEOGRAPHIC_DATA] and practicing physician. A…" at bounding box center [439, 322] width 165 height 238
click at [362, 283] on span "3 signed customers ($218K ARR)" at bounding box center [403, 282] width 83 height 6
click at [361, 298] on div "I’m [PERSON_NAME], a Professor at [GEOGRAPHIC_DATA] and practicing physician. A…" at bounding box center [439, 318] width 165 height 231
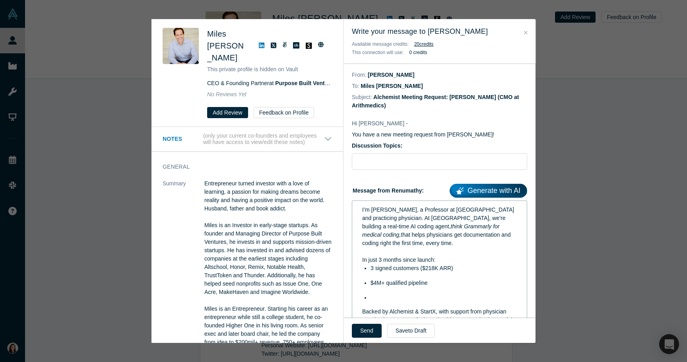
click at [362, 309] on span "Backed by Alchemist & StartX, with support from physician angels, the ex-COO of…" at bounding box center [440, 319] width 157 height 23
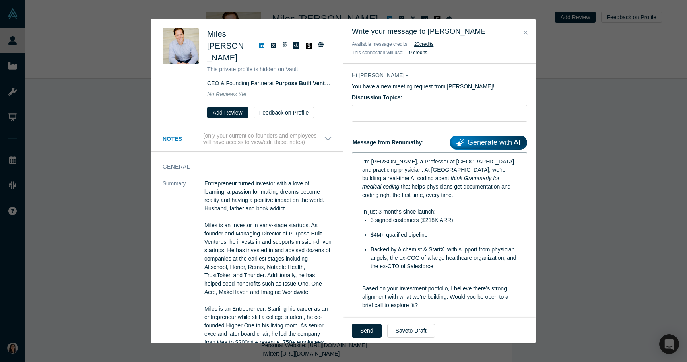
scroll to position [55, 0]
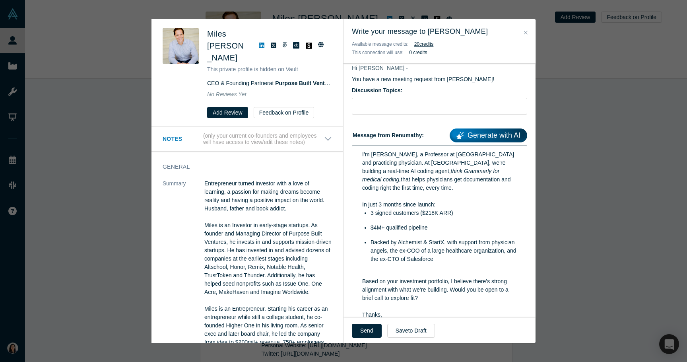
click at [376, 272] on div "rdw-editor" at bounding box center [439, 273] width 155 height 8
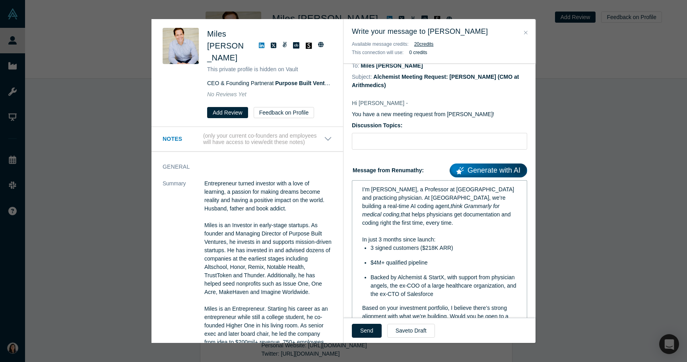
scroll to position [15, 0]
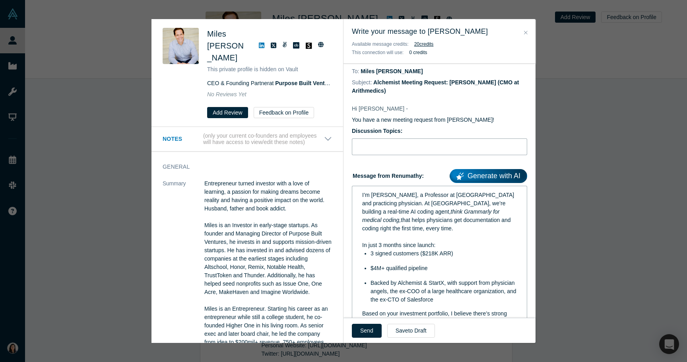
click at [389, 149] on input "text" at bounding box center [439, 146] width 175 height 17
paste input "Intro to AI healthtech B2B SAAS Startup"
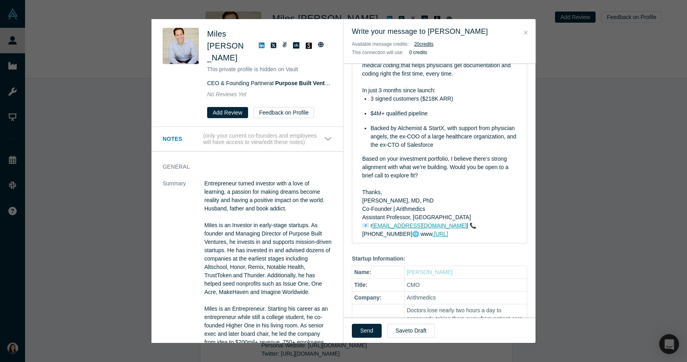
scroll to position [171, 0]
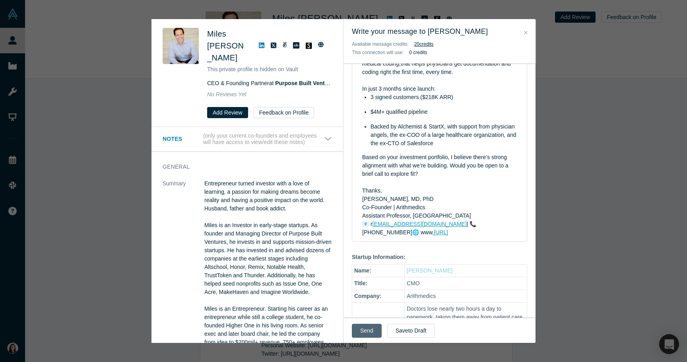
type input "Intro to AI healthtech B2B SAAS Startup"
click at [363, 326] on button "Send" at bounding box center [367, 331] width 30 height 14
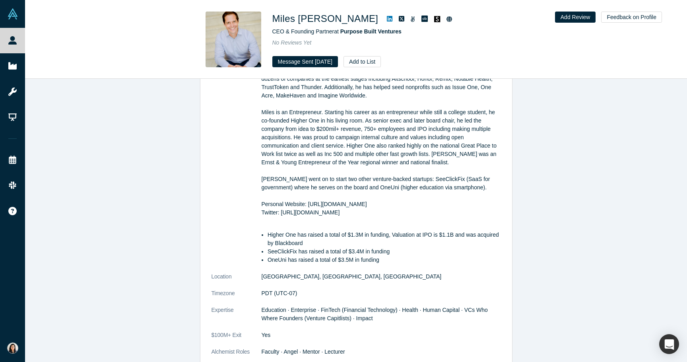
scroll to position [133, 0]
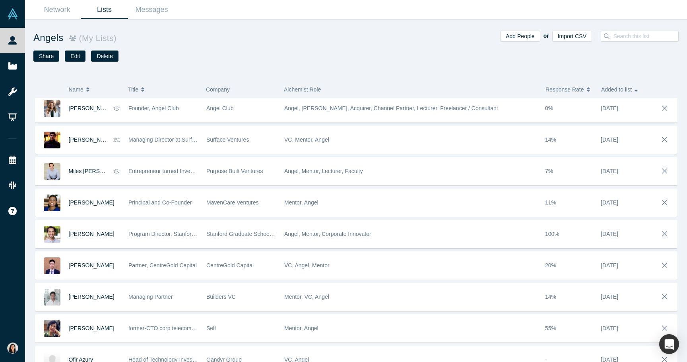
scroll to position [81, 0]
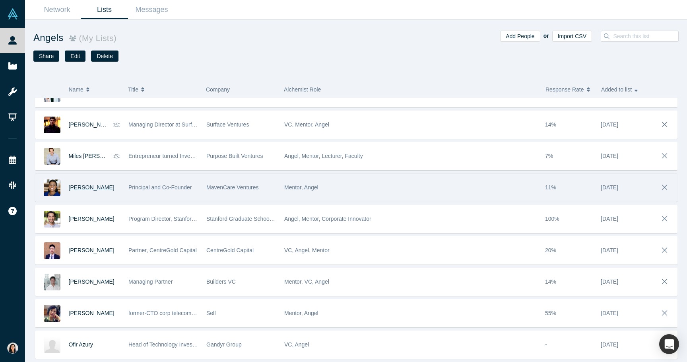
click at [81, 188] on span "[PERSON_NAME]" at bounding box center [92, 187] width 46 height 6
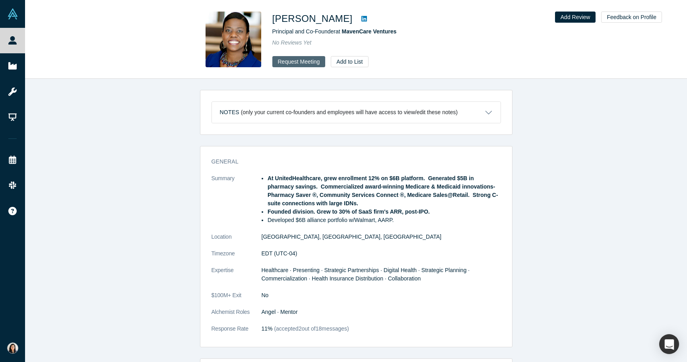
click at [291, 62] on button "Request Meeting" at bounding box center [298, 61] width 53 height 11
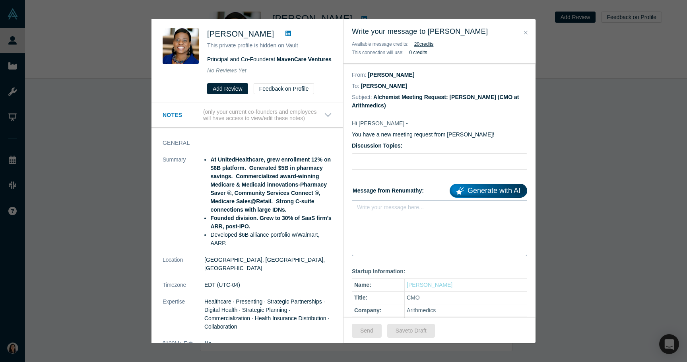
click at [395, 210] on div "rdw-editor" at bounding box center [439, 210] width 155 height 8
click at [386, 161] on input "text" at bounding box center [439, 161] width 175 height 17
paste input "Intro to AI healthtech B2B SAAS Startup"
type input "Intro to AI healthtech B2B SAAS Startup"
click at [378, 204] on div "rdw-editor" at bounding box center [439, 209] width 165 height 13
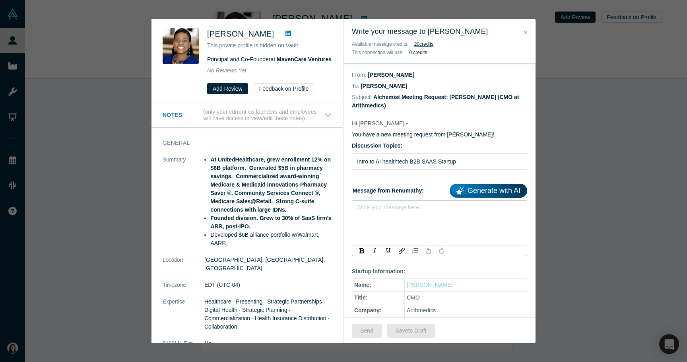
click at [389, 211] on div "rdw-editor" at bounding box center [439, 210] width 155 height 8
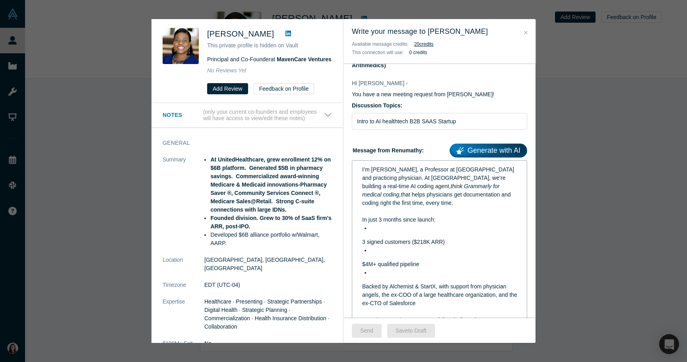
scroll to position [45, 0]
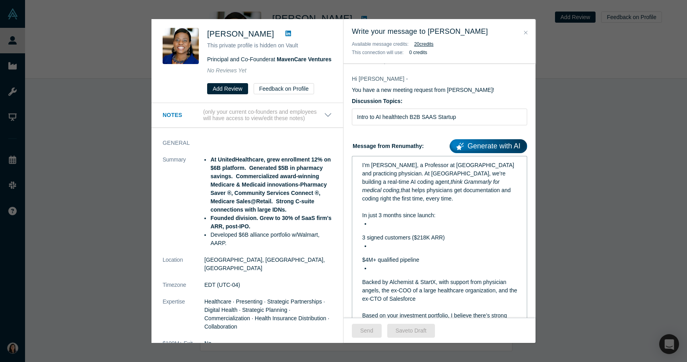
click at [355, 240] on div "I’m [PERSON_NAME], a Professor at [GEOGRAPHIC_DATA] and practicing physician. A…" at bounding box center [439, 282] width 175 height 252
click at [361, 237] on div "I’m [PERSON_NAME], a Professor at [GEOGRAPHIC_DATA] and practicing physician. A…" at bounding box center [439, 282] width 165 height 247
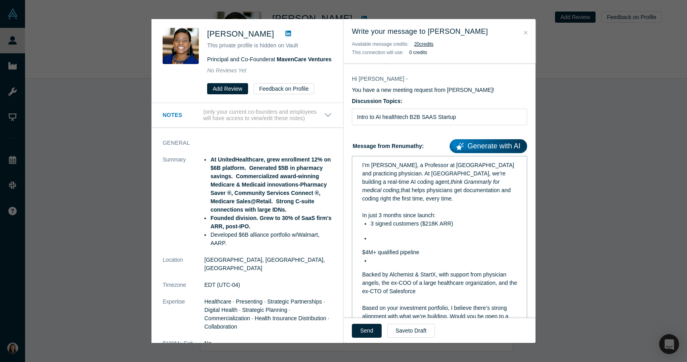
click at [362, 252] on span "$4M+ qualified pipeline" at bounding box center [390, 252] width 57 height 6
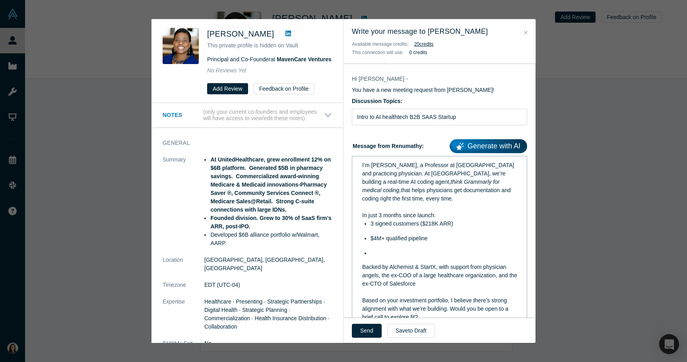
click at [361, 264] on div "I’m [PERSON_NAME], a Professor at [GEOGRAPHIC_DATA] and practicing physician. A…" at bounding box center [439, 275] width 165 height 232
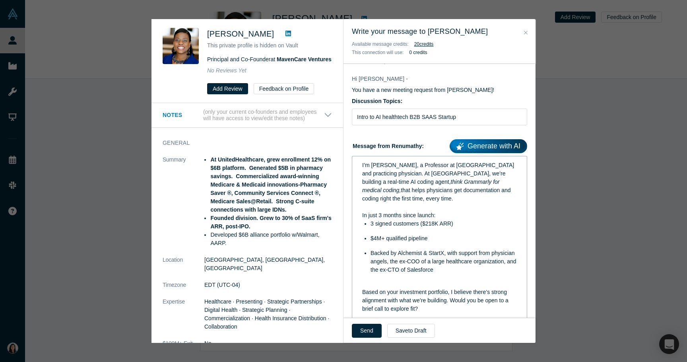
click at [361, 281] on div "I’m [PERSON_NAME], a Professor at [GEOGRAPHIC_DATA] and practicing physician. A…" at bounding box center [439, 270] width 165 height 223
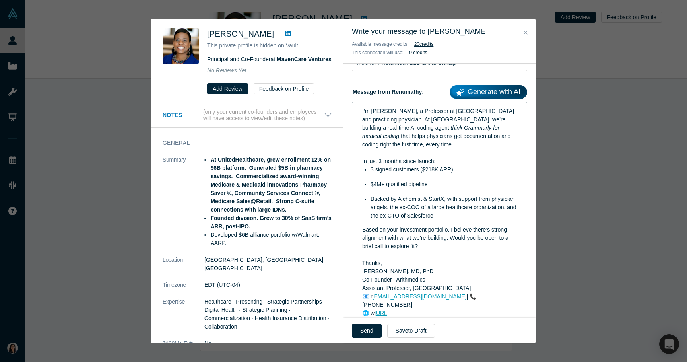
scroll to position [107, 0]
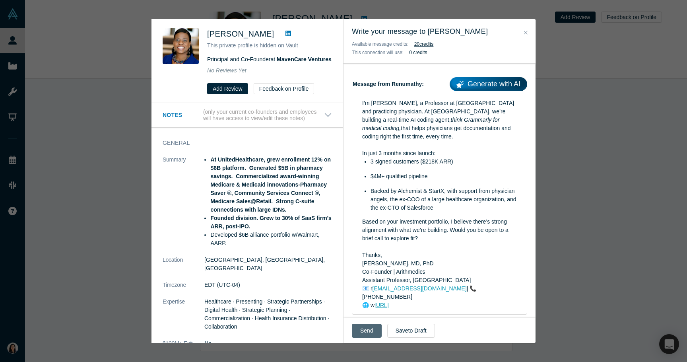
click at [365, 332] on button "Send" at bounding box center [367, 331] width 30 height 14
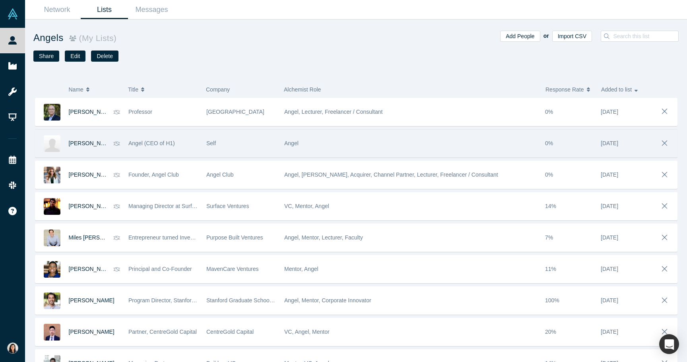
scroll to position [81, 0]
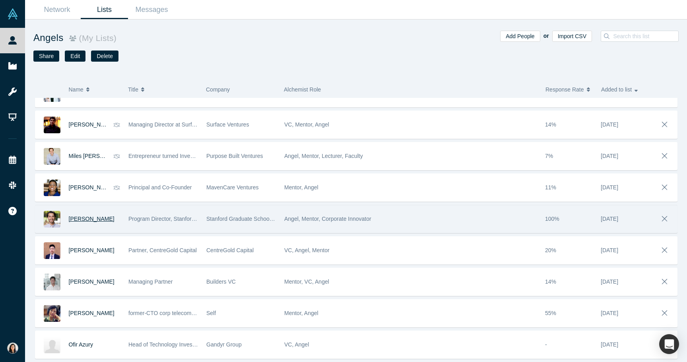
click at [81, 219] on span "[PERSON_NAME]" at bounding box center [92, 218] width 46 height 6
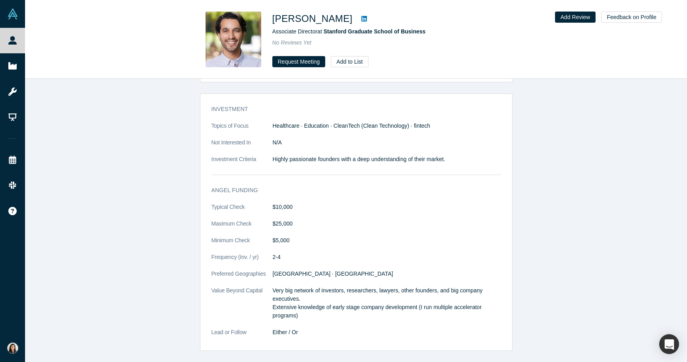
scroll to position [927, 0]
click at [297, 64] on button "Request Meeting" at bounding box center [298, 61] width 53 height 11
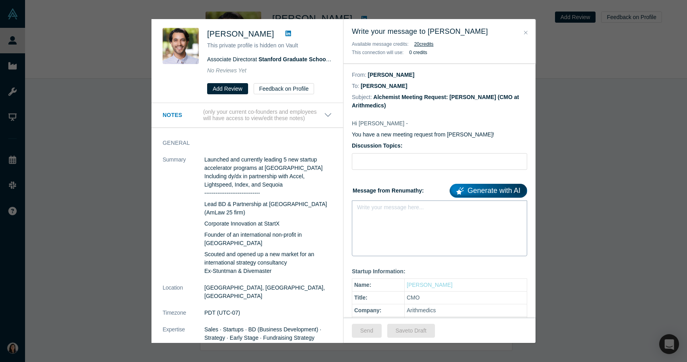
click at [396, 208] on div "rdw-editor" at bounding box center [439, 210] width 155 height 8
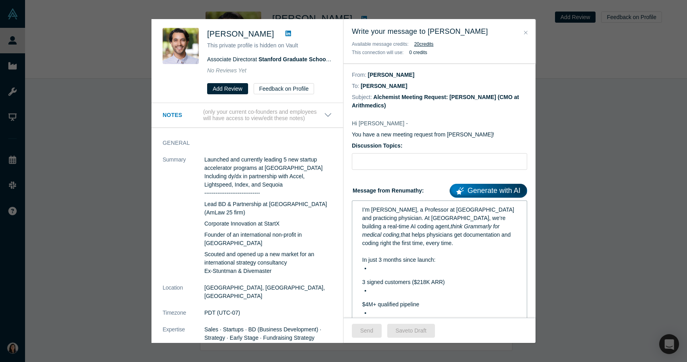
click at [357, 277] on div "I’m [PERSON_NAME], a Professor at [GEOGRAPHIC_DATA] and practicing physician. A…" at bounding box center [439, 326] width 165 height 247
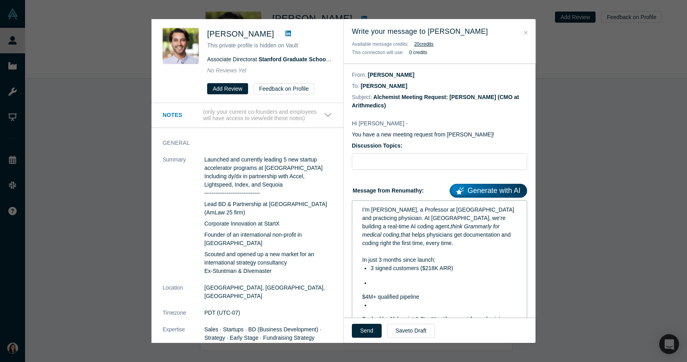
click at [356, 296] on div "I’m [PERSON_NAME], a Professor at [GEOGRAPHIC_DATA] and practicing physician. A…" at bounding box center [439, 322] width 175 height 245
click at [359, 299] on div "I’m [PERSON_NAME], a Professor at [GEOGRAPHIC_DATA] and practicing physician. A…" at bounding box center [439, 322] width 165 height 239
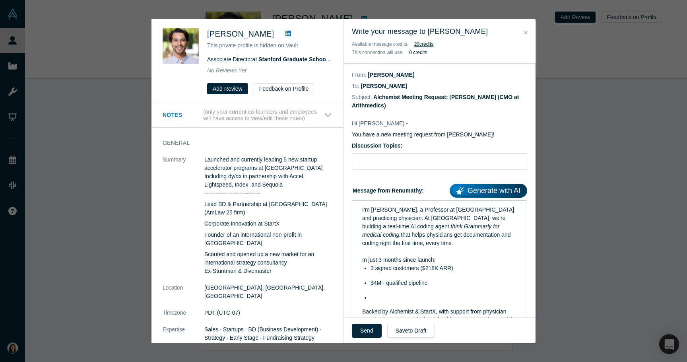
click at [361, 310] on div "I’m [PERSON_NAME], a Professor at [GEOGRAPHIC_DATA] and practicing physician. A…" at bounding box center [439, 319] width 165 height 232
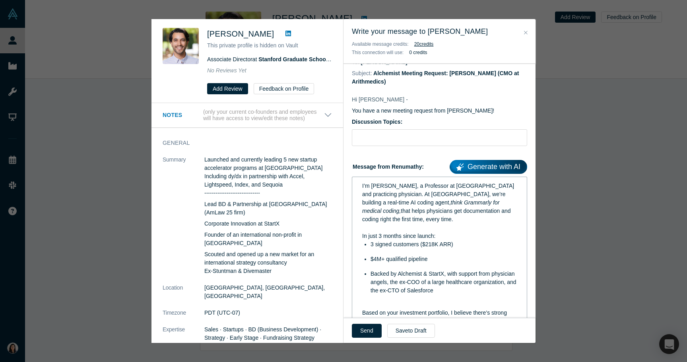
scroll to position [40, 0]
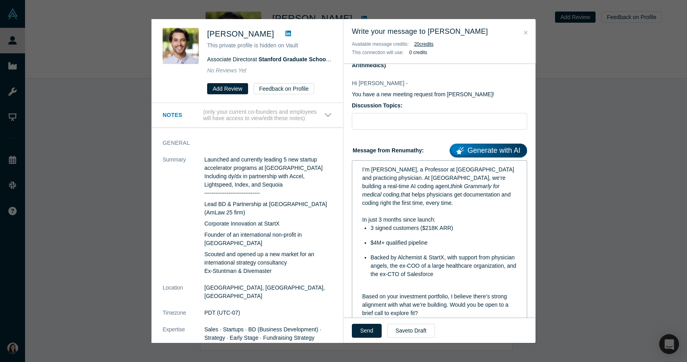
click at [369, 288] on div "rdw-editor" at bounding box center [439, 288] width 155 height 8
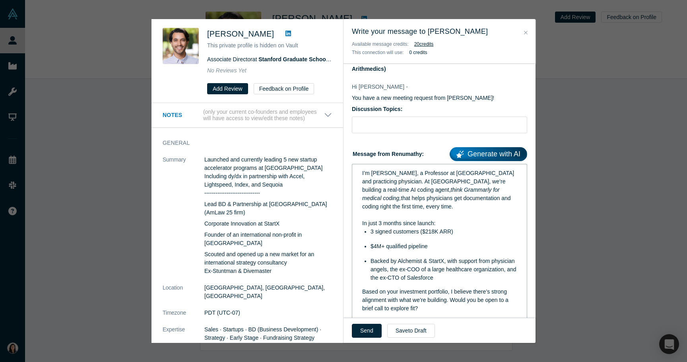
scroll to position [35, 0]
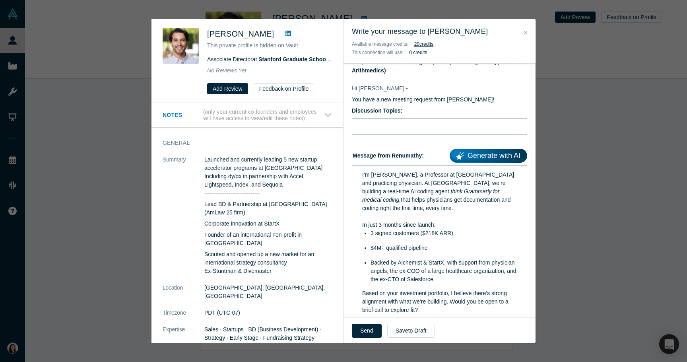
click at [378, 127] on input "text" at bounding box center [439, 126] width 175 height 17
click at [368, 124] on input "text" at bounding box center [439, 126] width 175 height 17
paste input "Intro to AI healthtech B2B SAAS Startup"
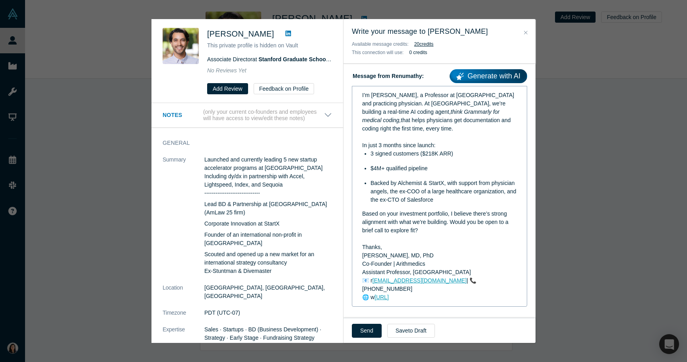
scroll to position [117, 0]
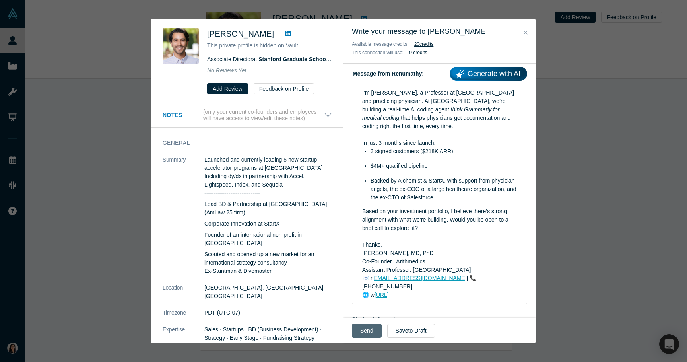
type input "Intro to AI healthtech B2B SAAS Startup"
click at [361, 330] on button "Send" at bounding box center [367, 331] width 30 height 14
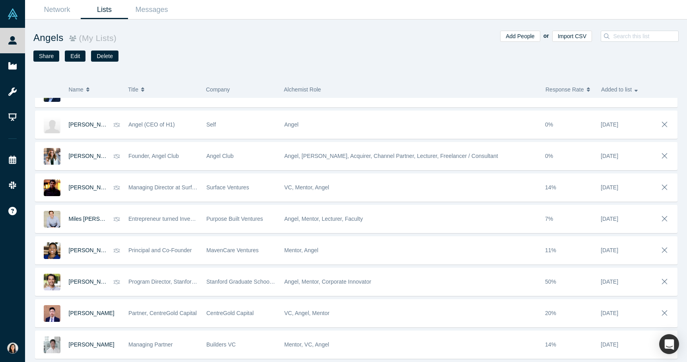
scroll to position [81, 0]
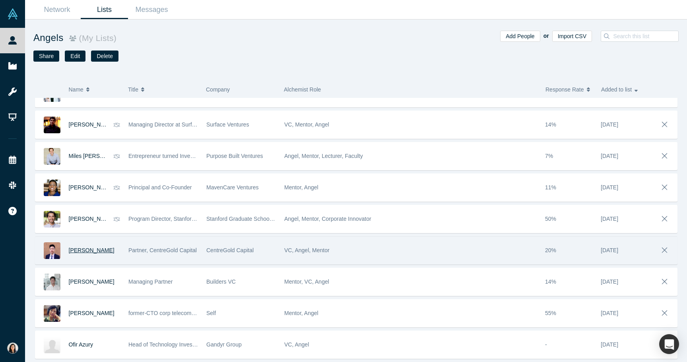
click at [86, 250] on span "[PERSON_NAME]" at bounding box center [92, 250] width 46 height 6
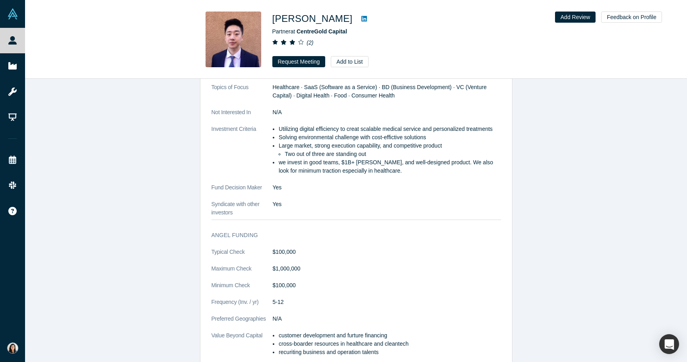
scroll to position [770, 0]
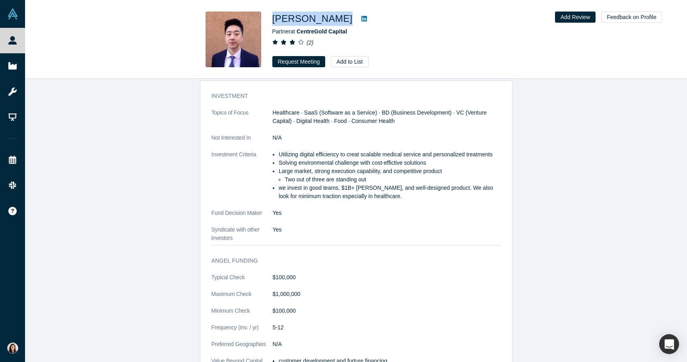
drag, startPoint x: 320, startPoint y: 22, endPoint x: 270, endPoint y: 19, distance: 50.2
click at [270, 19] on div "[PERSON_NAME] Partner at CentreGold Capital ( 2 ) Request Meeting Add to List" at bounding box center [356, 40] width 312 height 56
copy div "[PERSON_NAME]"
click at [304, 59] on button "Request Meeting" at bounding box center [298, 61] width 53 height 11
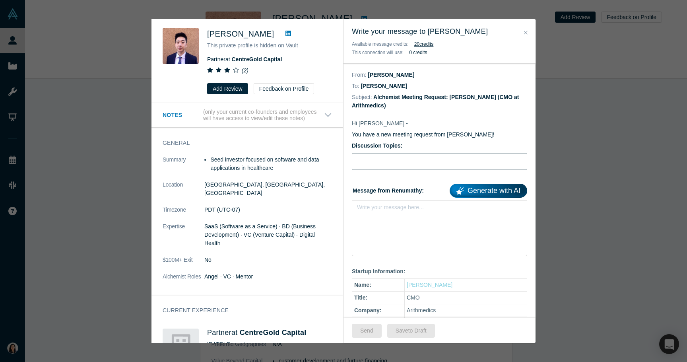
click at [364, 161] on input "text" at bounding box center [439, 161] width 175 height 17
paste input "[PERSON_NAME]"
type input "[PERSON_NAME]"
click at [365, 163] on input "[PERSON_NAME]" at bounding box center [439, 161] width 175 height 17
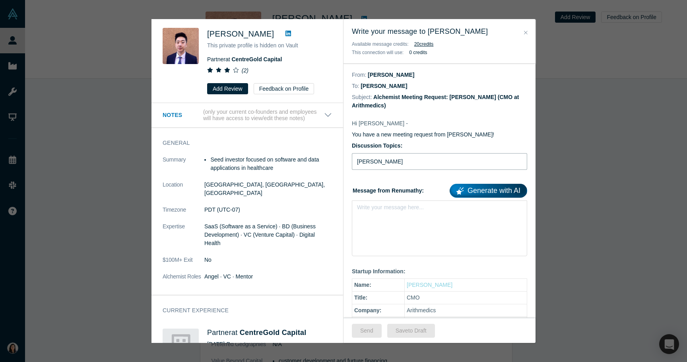
click at [365, 163] on input "[PERSON_NAME]" at bounding box center [439, 161] width 175 height 17
click at [364, 164] on input "text" at bounding box center [439, 161] width 175 height 17
paste input "Intro to AI healthtech B2B SAAS Startup"
type input "Intro to AI healthtech B2B SAAS Startup"
click at [363, 214] on div "rdw-editor" at bounding box center [439, 209] width 165 height 13
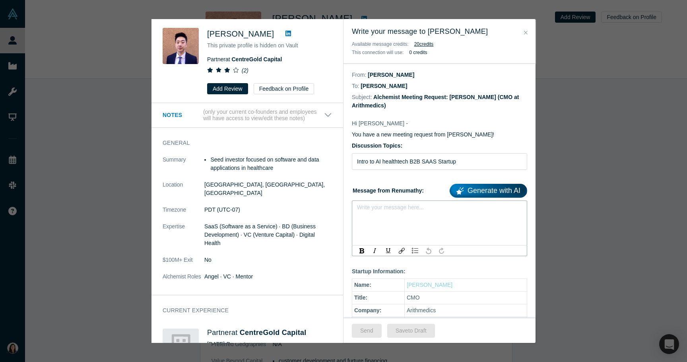
click at [366, 210] on div "rdw-editor" at bounding box center [439, 210] width 155 height 8
click at [372, 211] on div "rdw-editor" at bounding box center [439, 210] width 155 height 8
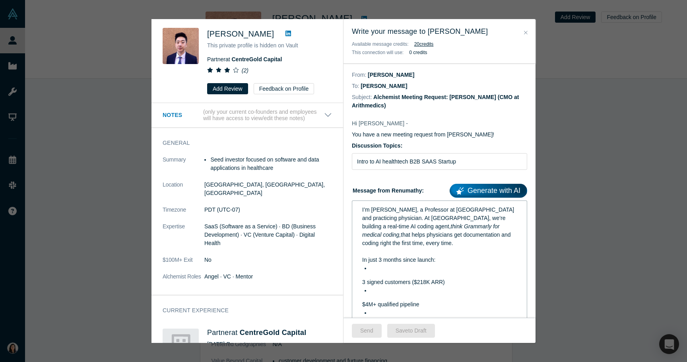
click at [357, 277] on div "I’m [PERSON_NAME], a Professor at [GEOGRAPHIC_DATA] and practicing physician. A…" at bounding box center [439, 322] width 165 height 238
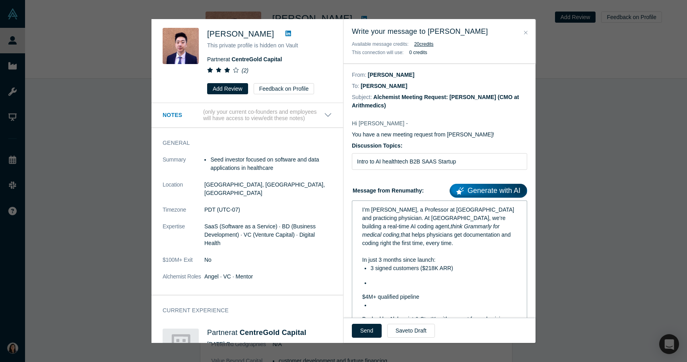
click at [357, 295] on div "I’m [PERSON_NAME], a Professor at [GEOGRAPHIC_DATA] and practicing physician. A…" at bounding box center [439, 318] width 165 height 231
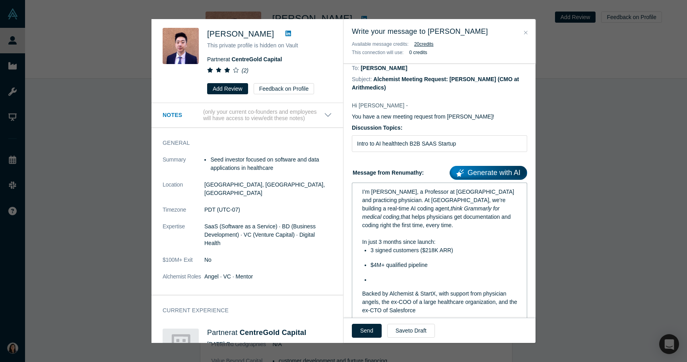
scroll to position [24, 0]
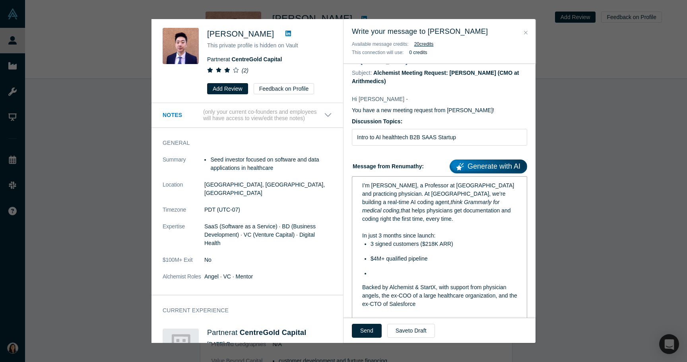
click at [360, 289] on div "I’m [PERSON_NAME], a Professor at [GEOGRAPHIC_DATA] and practicing physician. A…" at bounding box center [439, 290] width 165 height 223
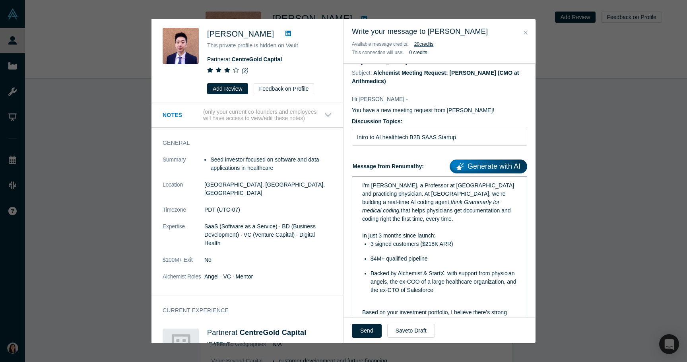
scroll to position [38, 0]
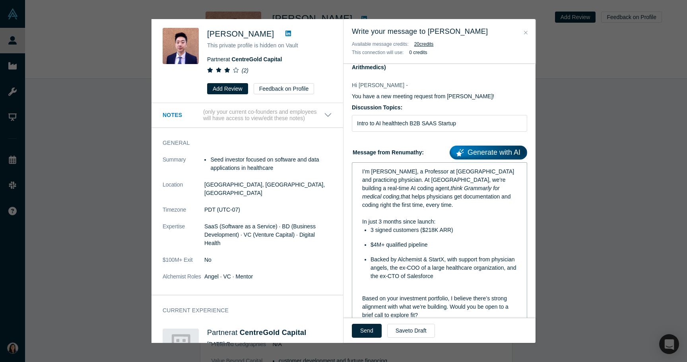
click at [359, 293] on div "I’m [PERSON_NAME], a Professor at [GEOGRAPHIC_DATA] and practicing physician. A…" at bounding box center [439, 272] width 165 height 215
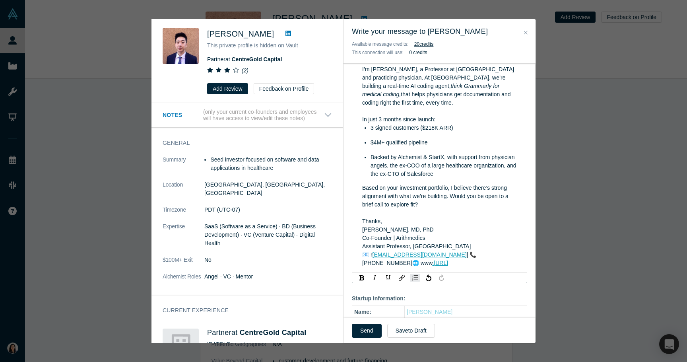
scroll to position [142, 0]
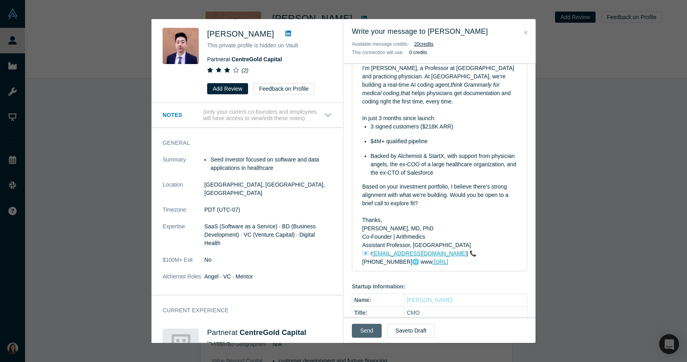
click at [358, 330] on button "Send" at bounding box center [367, 331] width 30 height 14
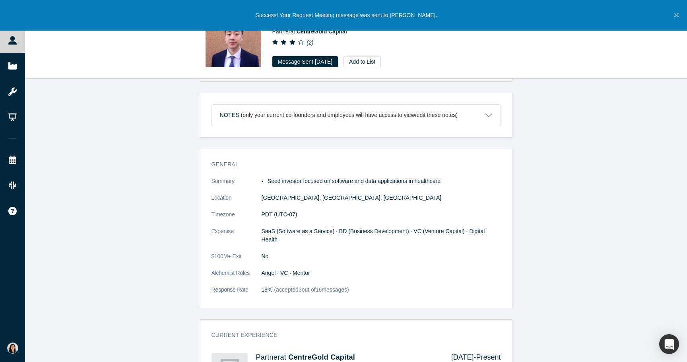
scroll to position [280, 0]
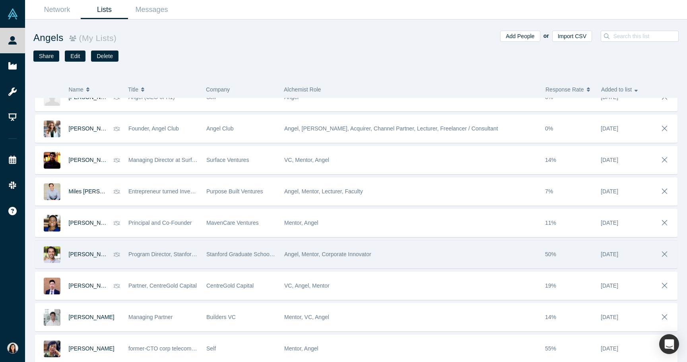
scroll to position [81, 0]
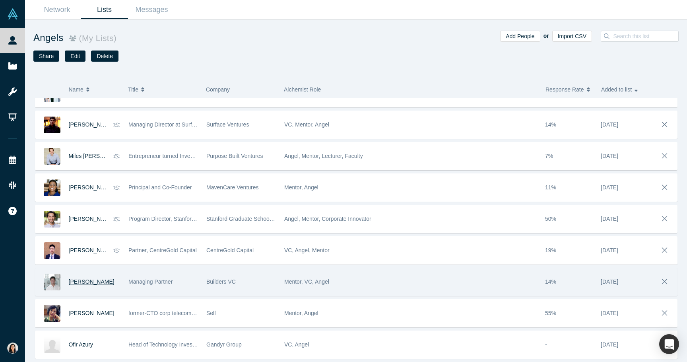
click at [95, 283] on span "[PERSON_NAME]" at bounding box center [92, 281] width 46 height 6
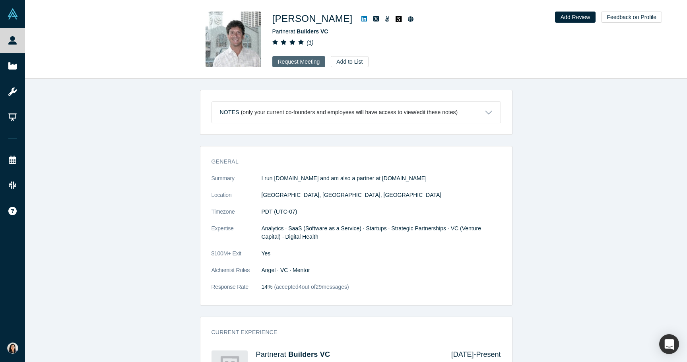
click at [306, 62] on button "Request Meeting" at bounding box center [298, 61] width 53 height 11
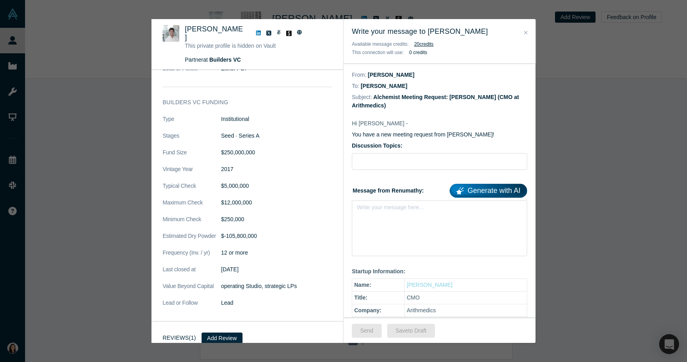
scroll to position [673, 0]
click at [526, 33] on icon "Close" at bounding box center [526, 33] width 4 height 6
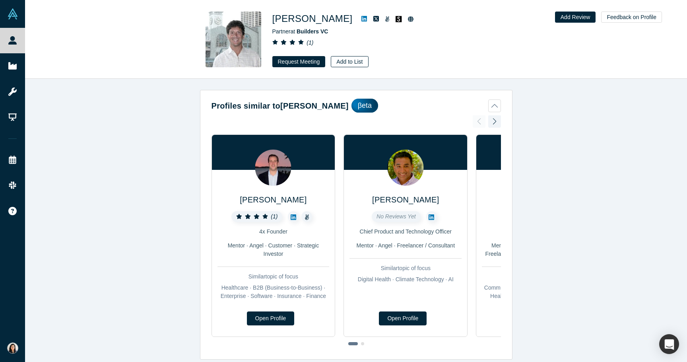
click at [351, 64] on button "Add to List" at bounding box center [349, 61] width 37 height 11
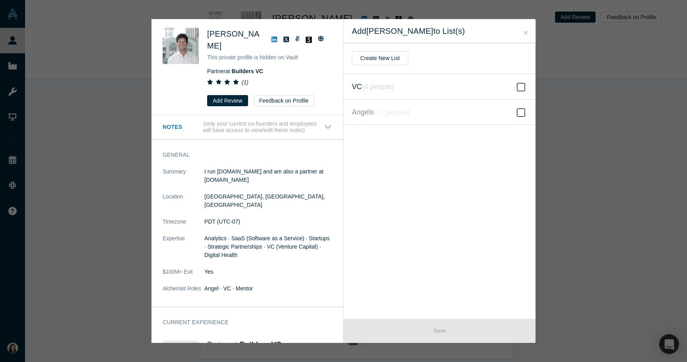
click at [454, 95] on label "VC ( 4 people )" at bounding box center [439, 86] width 192 height 25
click at [0, 0] on input "VC ( 4 people )" at bounding box center [0, 0] width 0 height 0
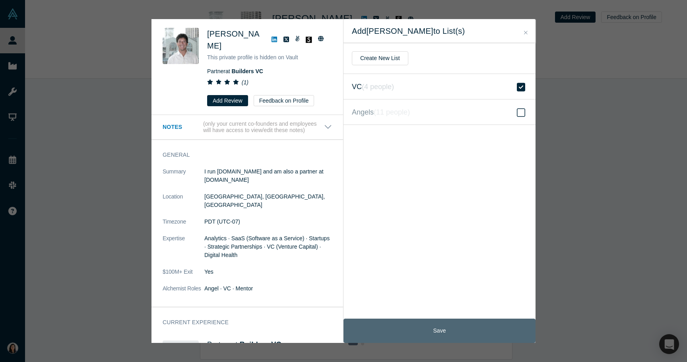
click at [417, 336] on button "Save" at bounding box center [439, 330] width 192 height 24
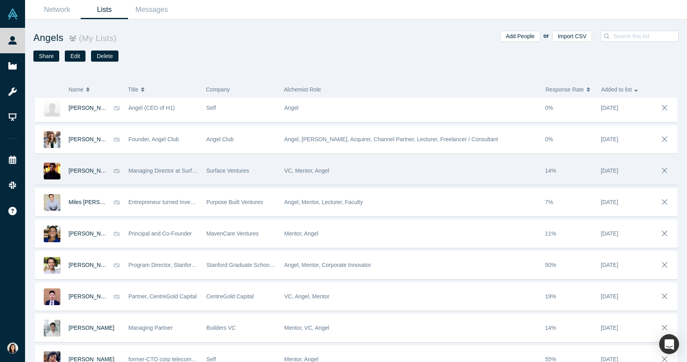
scroll to position [81, 0]
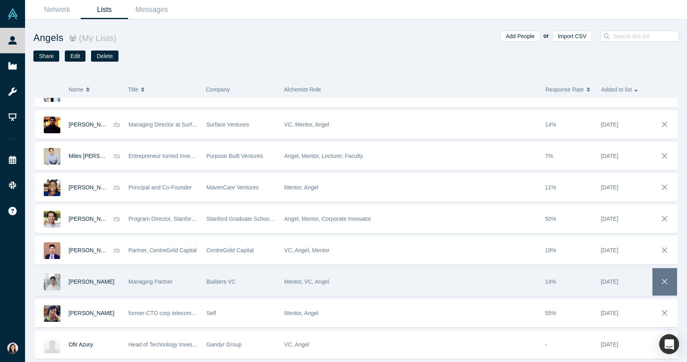
click at [663, 274] on button "button" at bounding box center [664, 281] width 25 height 27
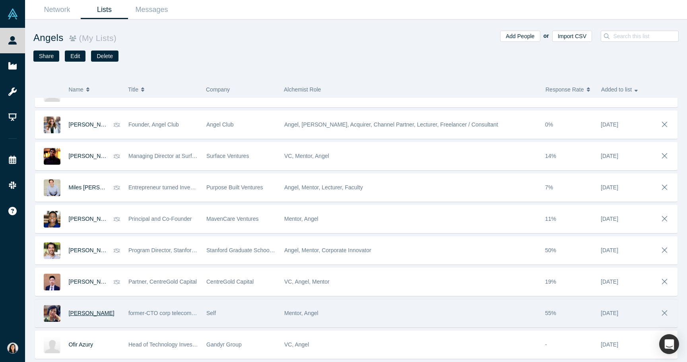
click at [95, 315] on span "[PERSON_NAME]" at bounding box center [92, 313] width 46 height 6
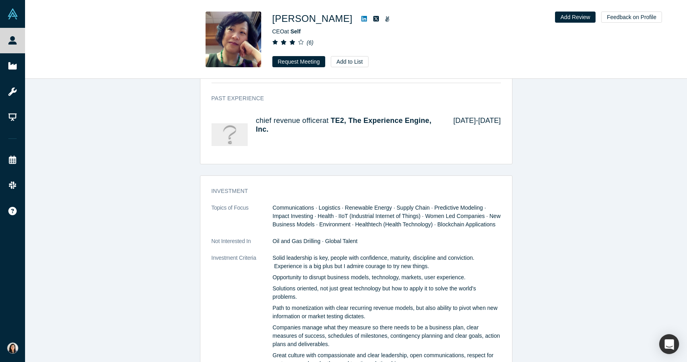
scroll to position [1034, 0]
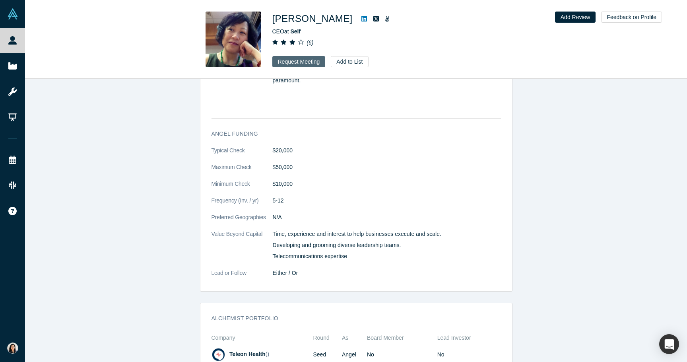
click at [297, 58] on button "Request Meeting" at bounding box center [298, 61] width 53 height 11
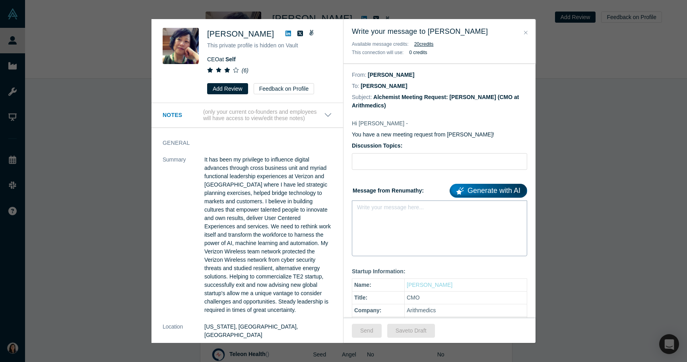
click at [357, 235] on div "Write your message here..." at bounding box center [439, 228] width 175 height 56
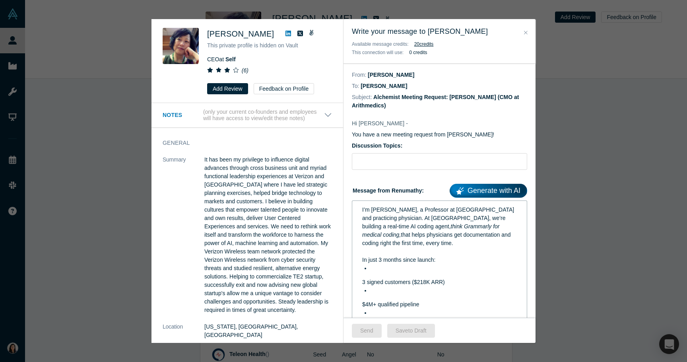
click at [354, 281] on div "I’m [PERSON_NAME], a Professor at [GEOGRAPHIC_DATA] and practicing physician. A…" at bounding box center [439, 322] width 175 height 244
click at [360, 281] on div "I’m [PERSON_NAME], a Professor at [GEOGRAPHIC_DATA] and practicing physician. A…" at bounding box center [439, 322] width 165 height 238
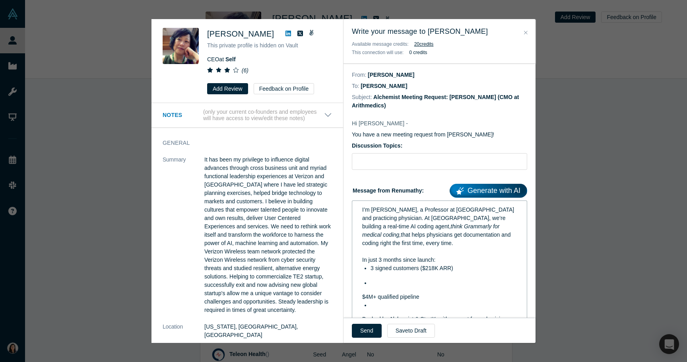
click at [359, 298] on div "I’m [PERSON_NAME], a Professor at [GEOGRAPHIC_DATA] and practicing physician. A…" at bounding box center [439, 318] width 165 height 231
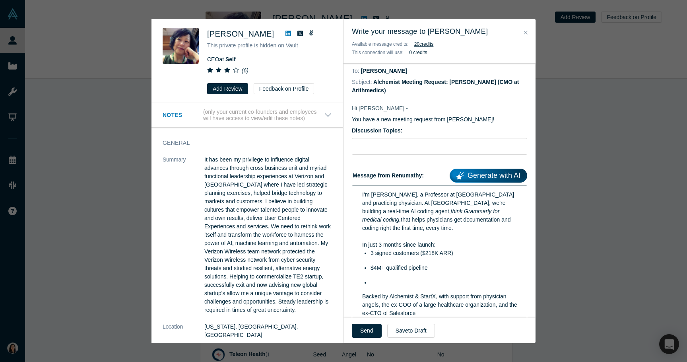
scroll to position [16, 0]
click at [361, 298] on div "I’m [PERSON_NAME], a Professor at [GEOGRAPHIC_DATA] and practicing physician. A…" at bounding box center [439, 299] width 165 height 223
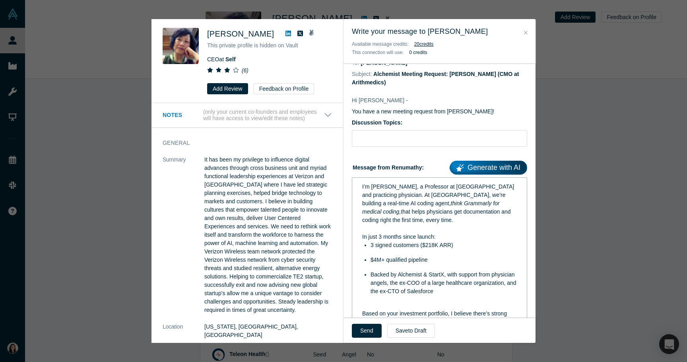
scroll to position [31, 0]
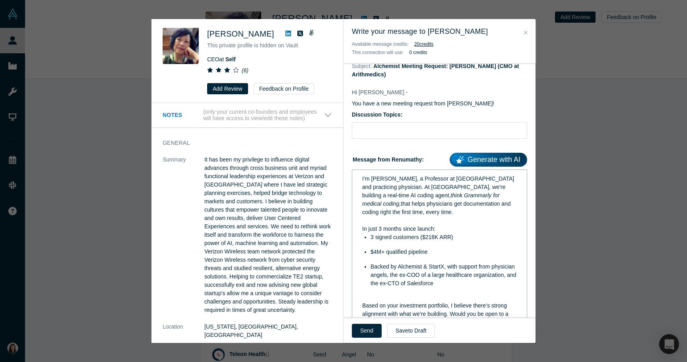
click at [361, 300] on div "I’m [PERSON_NAME], a Professor at [GEOGRAPHIC_DATA] and practicing physician. A…" at bounding box center [439, 279] width 165 height 215
click at [374, 136] on input "text" at bounding box center [439, 130] width 175 height 17
click at [405, 132] on input "text" at bounding box center [439, 130] width 175 height 17
paste input "Intro to AI healthtech B2B SAAS Startup"
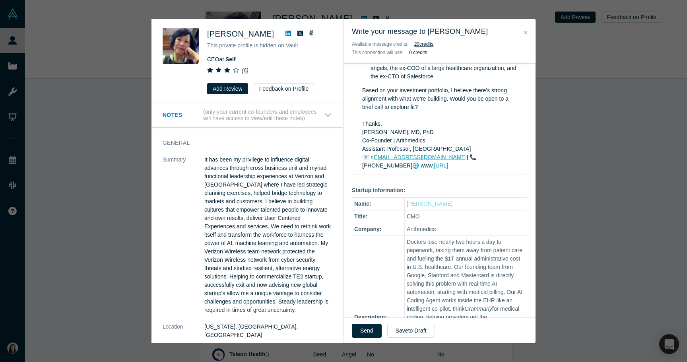
scroll to position [246, 0]
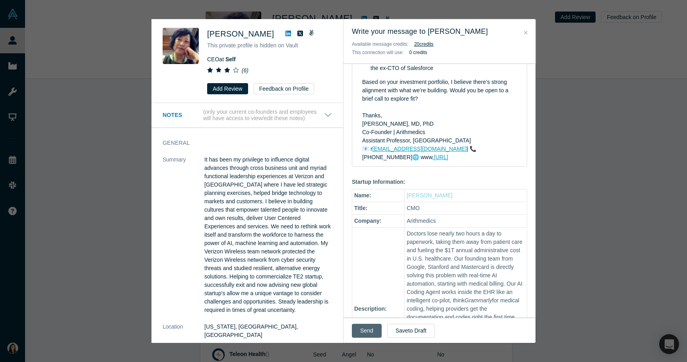
type input "Intro to AI healthtech B2B SAAS Startup"
click at [362, 332] on button "Send" at bounding box center [367, 331] width 30 height 14
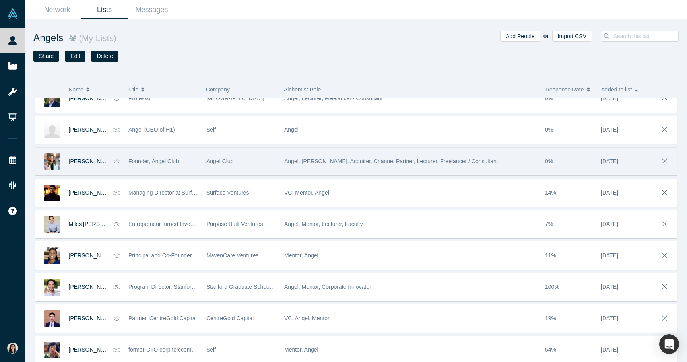
scroll to position [50, 0]
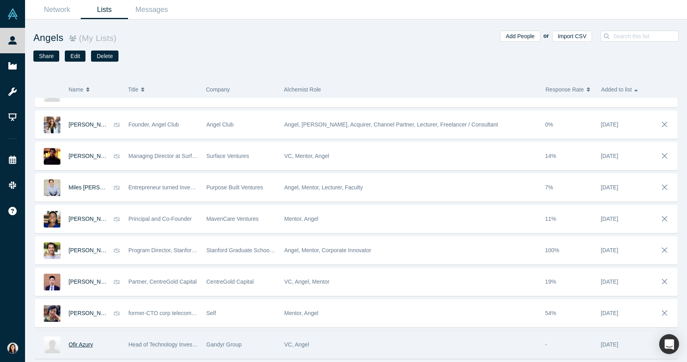
click at [79, 343] on span "Ofir Azury" at bounding box center [81, 344] width 24 height 6
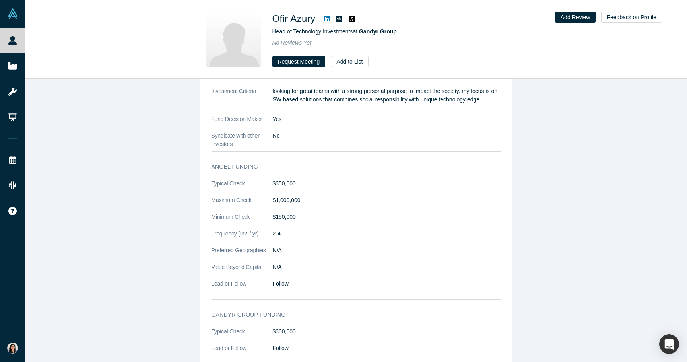
scroll to position [692, 0]
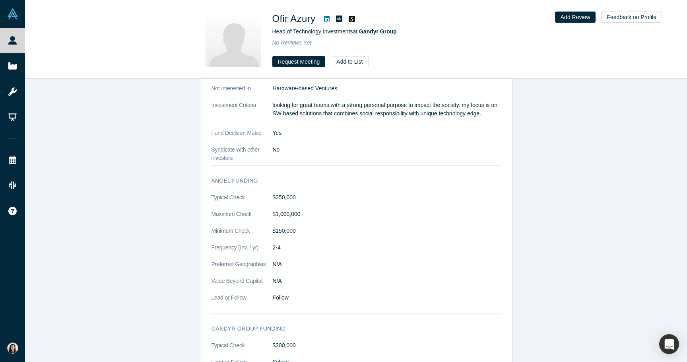
click at [313, 18] on h1 "Ofir Azury" at bounding box center [293, 19] width 43 height 14
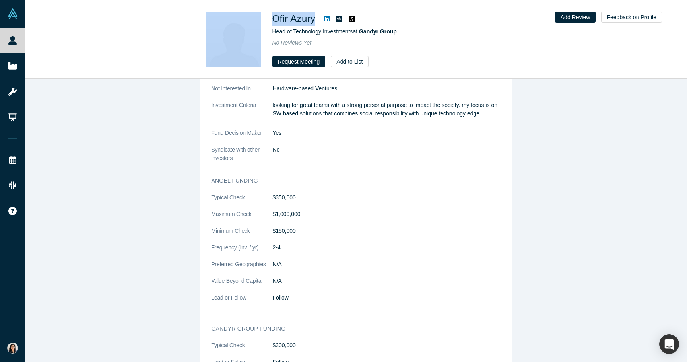
drag, startPoint x: 313, startPoint y: 18, endPoint x: 264, endPoint y: 20, distance: 48.9
click at [264, 20] on div "Ofir Azury Head of Technology Investments at Gandyr Group No Reviews Yet Reques…" at bounding box center [356, 40] width 312 height 56
copy div "Ofir Azury"
click at [287, 66] on button "Request Meeting" at bounding box center [298, 61] width 53 height 11
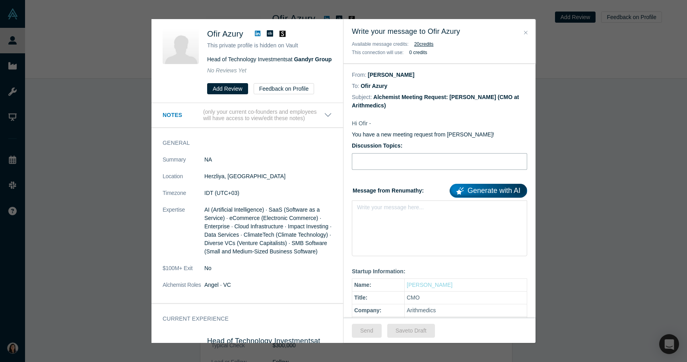
click at [395, 160] on input "text" at bounding box center [439, 161] width 175 height 17
paste input "Ofir Azury"
type input "Ofir Azury"
click at [387, 163] on input "Ofir Azury" at bounding box center [439, 161] width 175 height 17
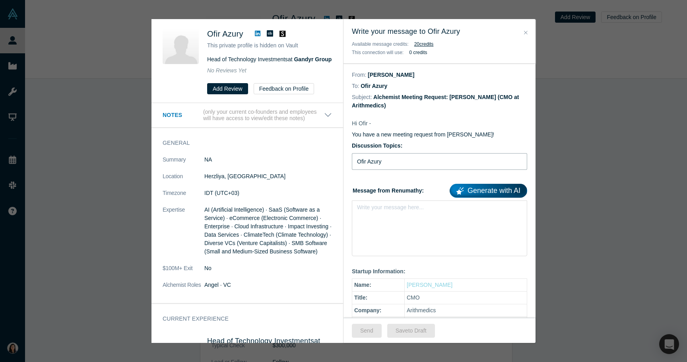
click at [387, 163] on input "Ofir Azury" at bounding box center [439, 161] width 175 height 17
paste input "Intro to AI healthtech B2B SAAS Startup"
type input "Intro to AI healthtech B2B SAAS Startup"
click at [379, 213] on div "rdw-editor" at bounding box center [439, 210] width 155 height 8
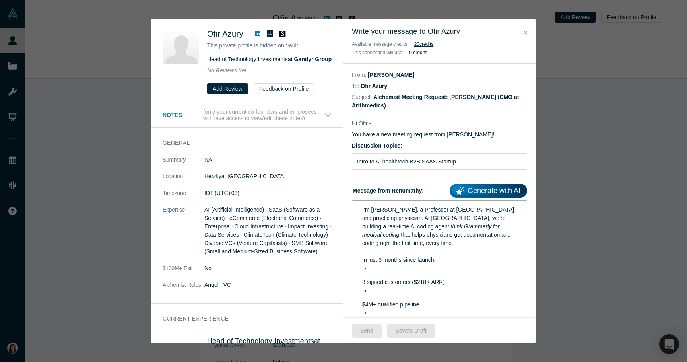
click at [359, 277] on div "I’m [PERSON_NAME], a Professor at [GEOGRAPHIC_DATA] and practicing physician. A…" at bounding box center [439, 322] width 165 height 238
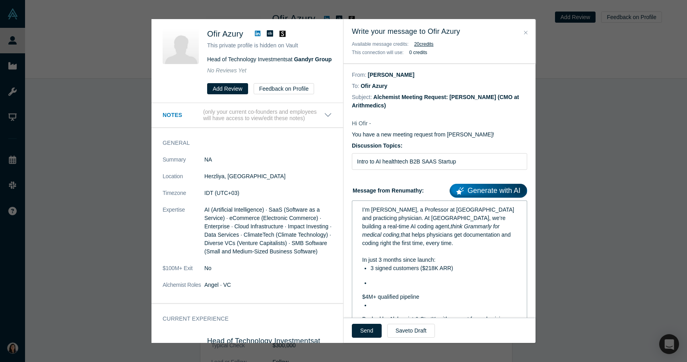
click at [356, 298] on div "I’m [PERSON_NAME], a Professor at [GEOGRAPHIC_DATA] and practicing physician. A…" at bounding box center [439, 318] width 175 height 237
click at [360, 297] on div "I’m [PERSON_NAME], a Professor at [GEOGRAPHIC_DATA] and practicing physician. A…" at bounding box center [439, 318] width 165 height 231
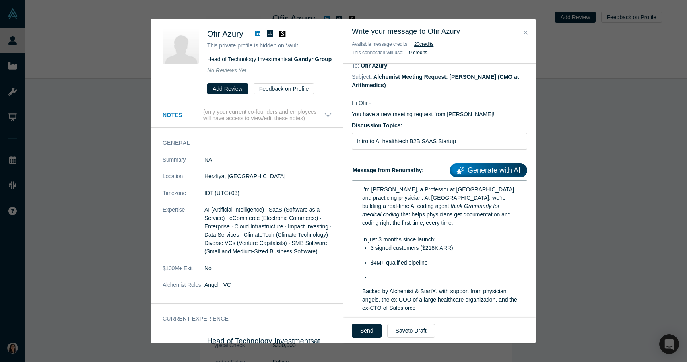
scroll to position [29, 0]
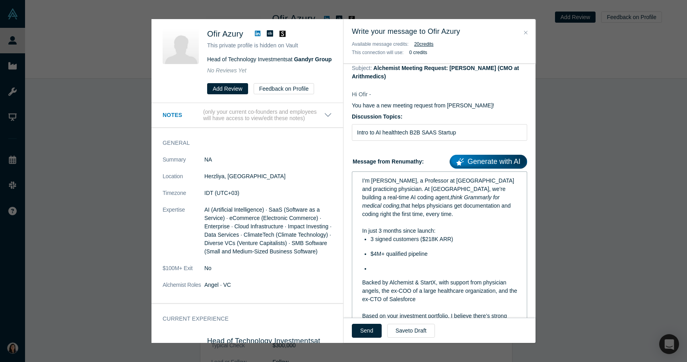
click at [361, 285] on div "I’m [PERSON_NAME], a Professor at [GEOGRAPHIC_DATA] and practicing physician. A…" at bounding box center [439, 285] width 165 height 223
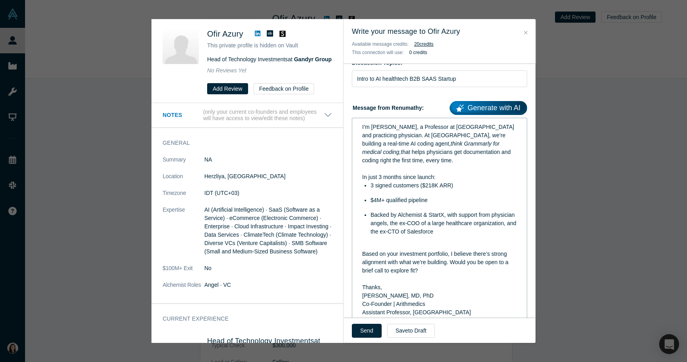
scroll to position [86, 0]
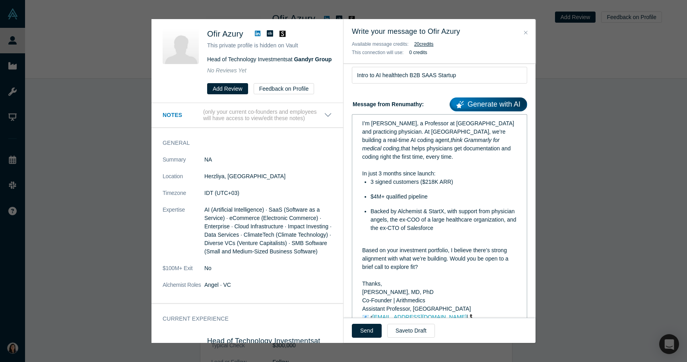
click at [362, 242] on div "rdw-editor" at bounding box center [439, 242] width 155 height 8
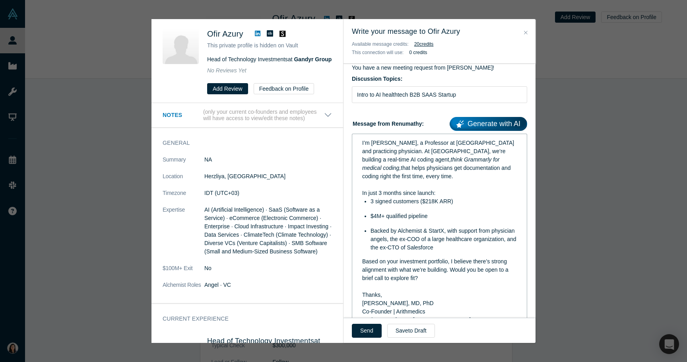
scroll to position [65, 0]
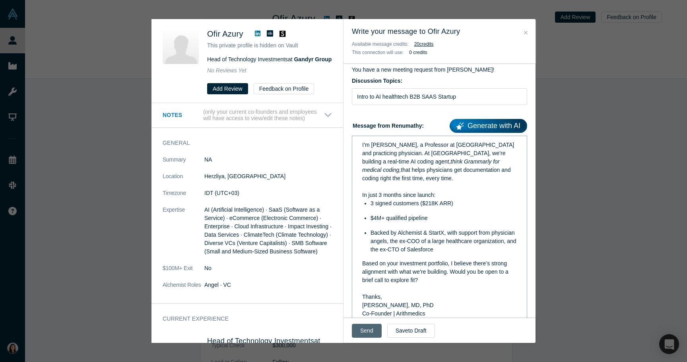
click at [364, 335] on button "Send" at bounding box center [367, 331] width 30 height 14
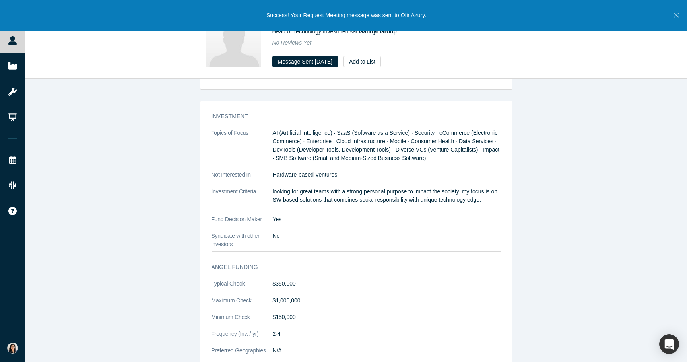
scroll to position [580, 0]
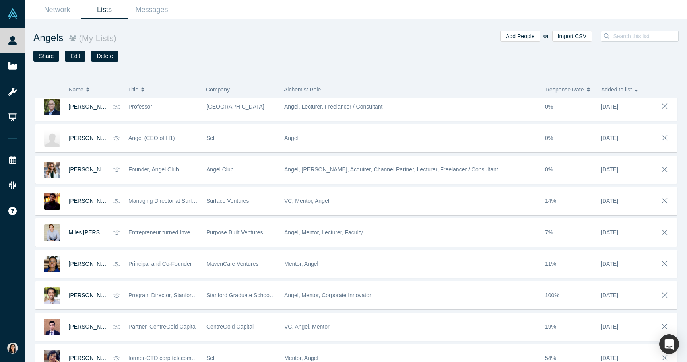
scroll to position [6, 0]
click at [45, 57] on button "Share" at bounding box center [46, 55] width 26 height 11
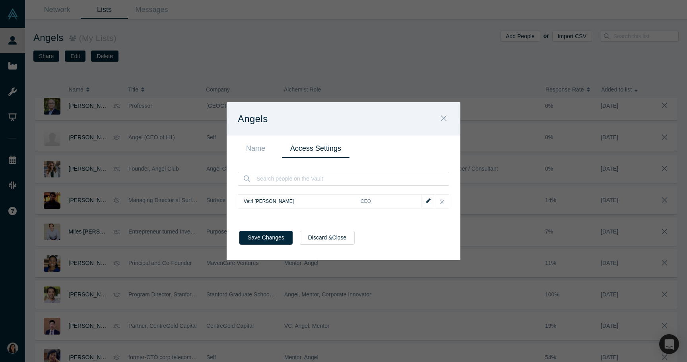
click at [440, 117] on button "Close" at bounding box center [443, 119] width 17 height 17
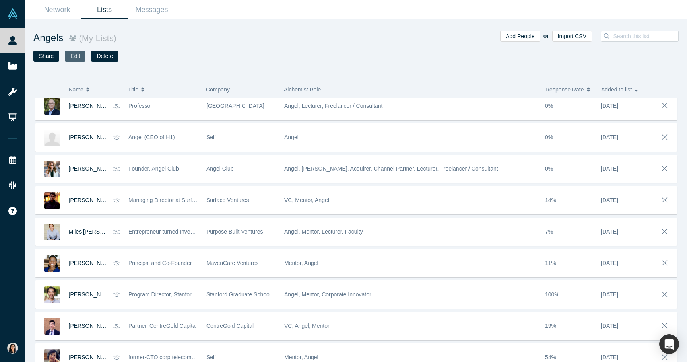
click at [74, 61] on button "Edit" at bounding box center [75, 55] width 21 height 11
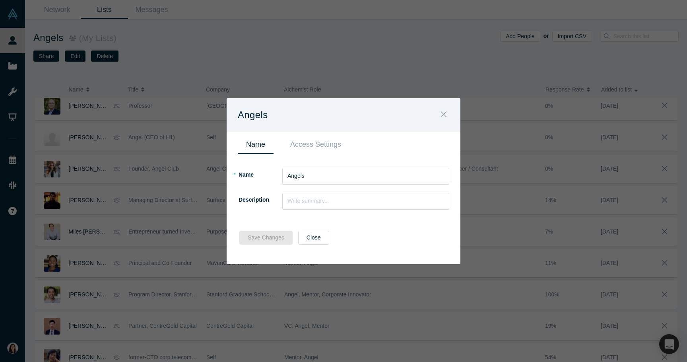
click at [444, 112] on icon "Close" at bounding box center [444, 114] width 6 height 9
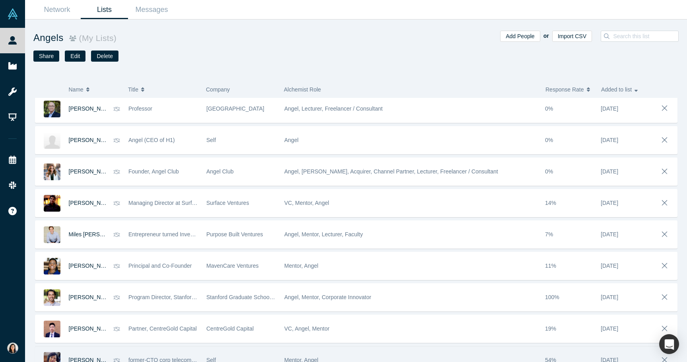
scroll to position [0, 0]
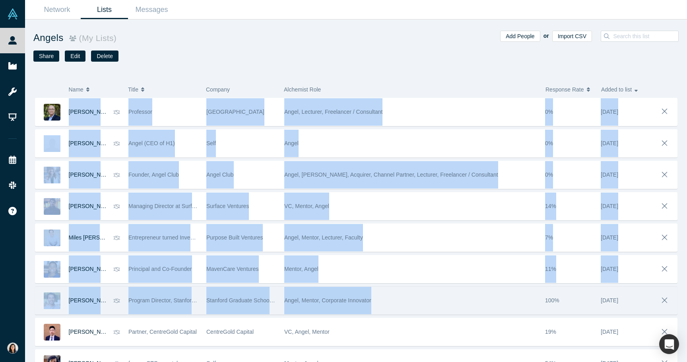
drag, startPoint x: 64, startPoint y: 109, endPoint x: 405, endPoint y: 308, distance: 394.4
click at [405, 308] on div "[PERSON_NAME] [PERSON_NAME] University Angel, Lecturer, Freelancer / Consultant…" at bounding box center [355, 253] width 645 height 311
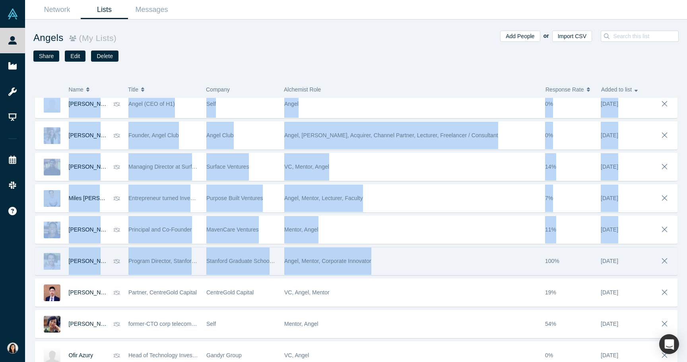
scroll to position [50, 0]
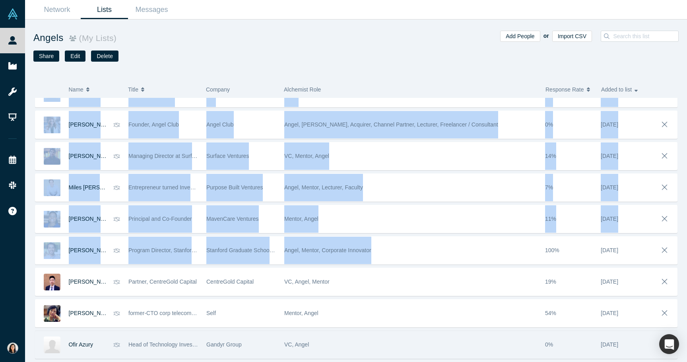
click at [644, 346] on div "[DATE]" at bounding box center [624, 344] width 47 height 27
copy div "[PERSON_NAME] [PERSON_NAME] University Angel, Lecturer, Freelancer / Consultant…"
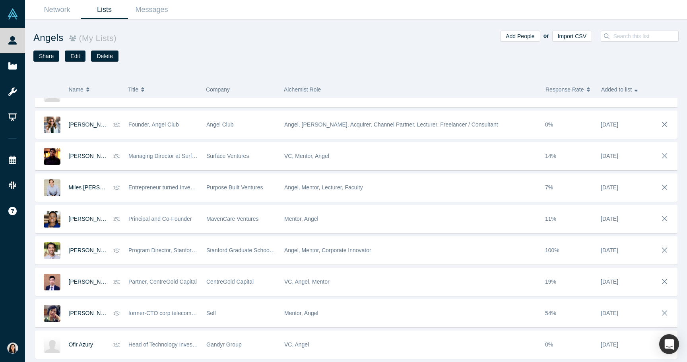
click at [117, 76] on div "Name Title Company Alchemist Role Response Rate Added to list [PERSON_NAME] [PE…" at bounding box center [356, 219] width 662 height 286
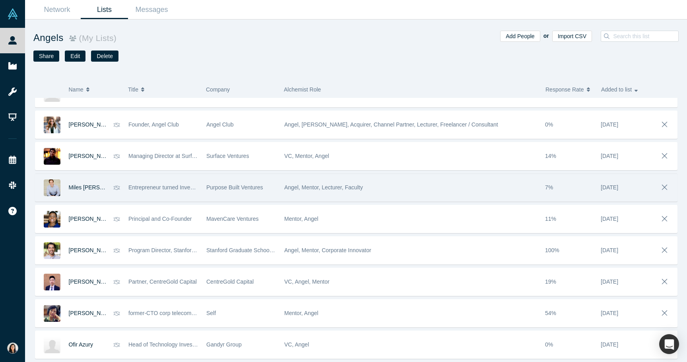
scroll to position [0, 0]
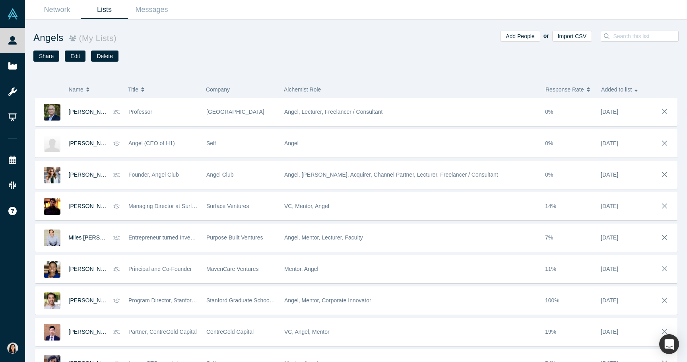
click at [91, 41] on small "( My Lists )" at bounding box center [96, 37] width 41 height 9
click at [51, 39] on h1 "Angels ( My Lists )" at bounding box center [194, 38] width 323 height 14
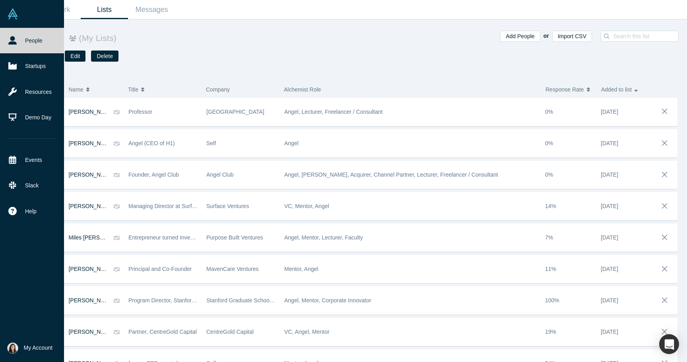
click at [21, 38] on link "People" at bounding box center [32, 40] width 64 height 25
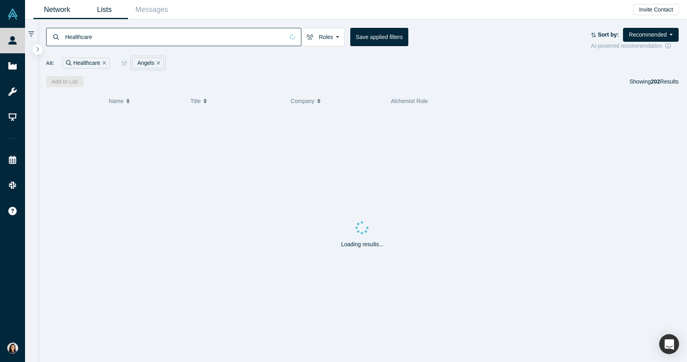
click at [105, 8] on link "Lists" at bounding box center [104, 9] width 47 height 19
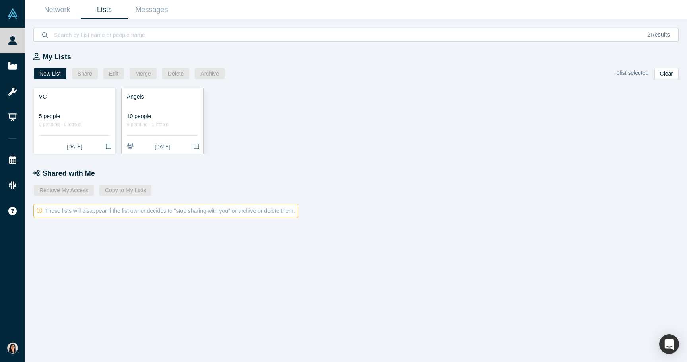
click at [172, 112] on link "Angels 10 people 9 pending · 1 intro'd [DATE]" at bounding box center [162, 121] width 81 height 66
